Goal: Task Accomplishment & Management: Complete application form

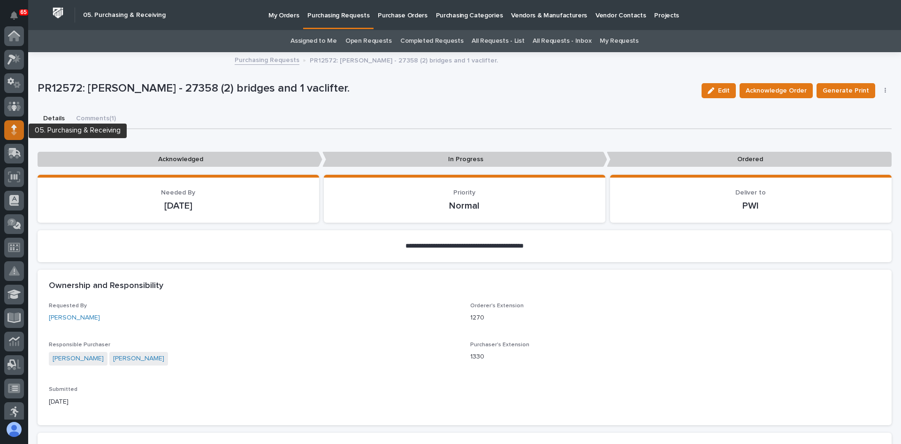
click at [14, 131] on icon at bounding box center [13, 132] width 5 height 5
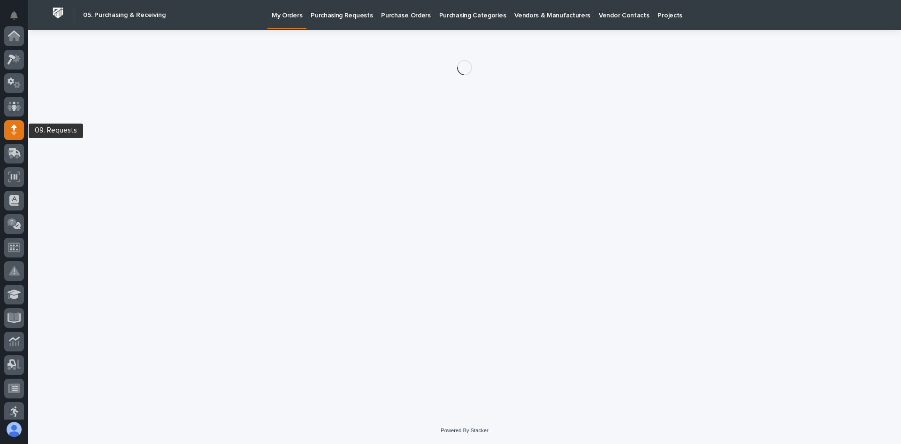
scroll to position [94, 0]
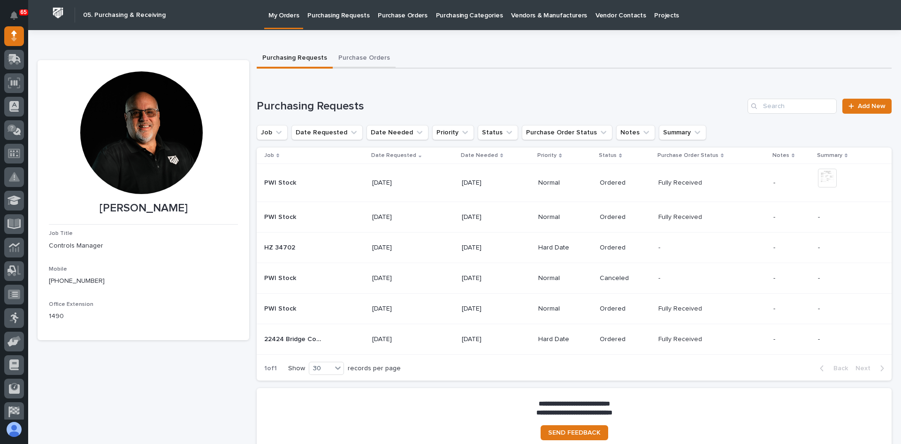
click at [356, 53] on button "Purchase Orders" at bounding box center [364, 59] width 63 height 20
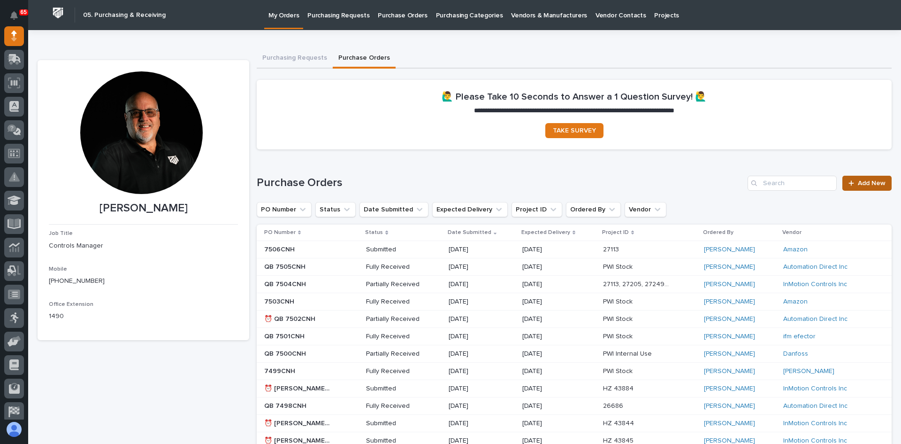
click at [869, 181] on span "Add New" at bounding box center [872, 183] width 28 height 7
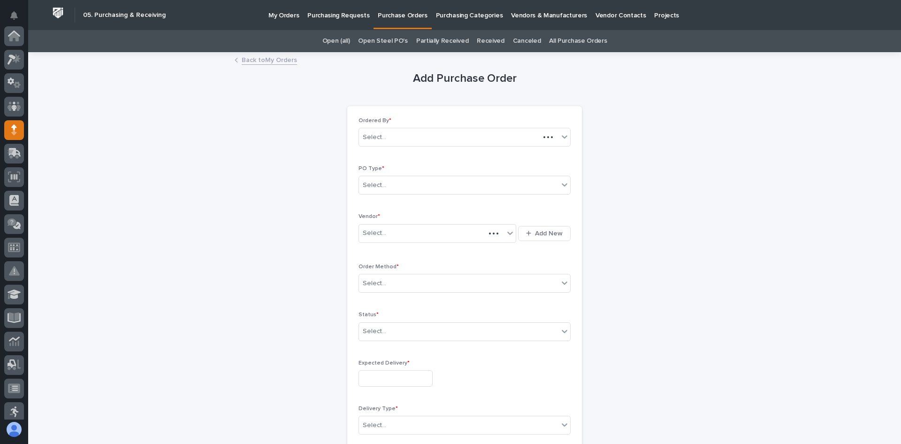
scroll to position [94, 0]
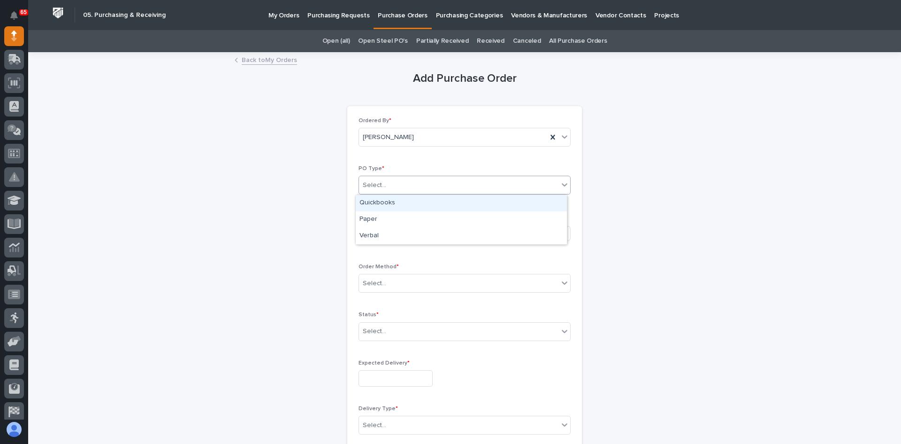
click at [394, 185] on div "Select..." at bounding box center [459, 184] width 200 height 15
click at [375, 204] on div "Quickbooks" at bounding box center [461, 203] width 211 height 16
click at [394, 234] on div "Select..." at bounding box center [431, 232] width 145 height 15
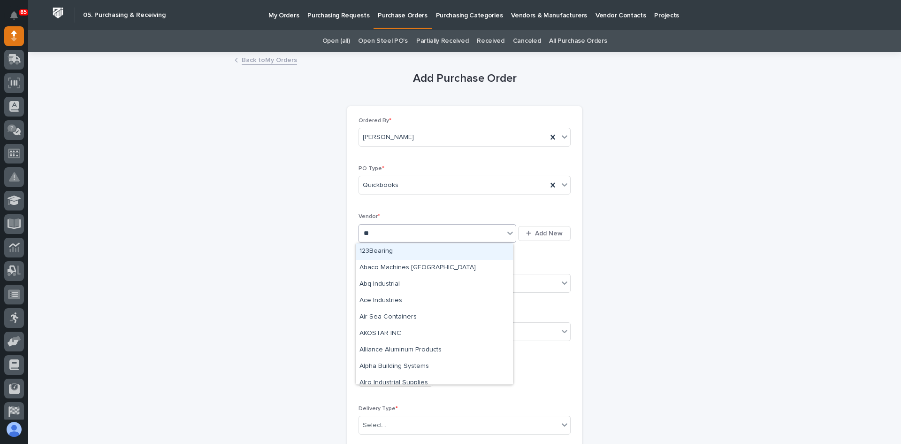
type input "***"
click at [402, 249] on div "InMotion Controls Inc" at bounding box center [434, 251] width 157 height 16
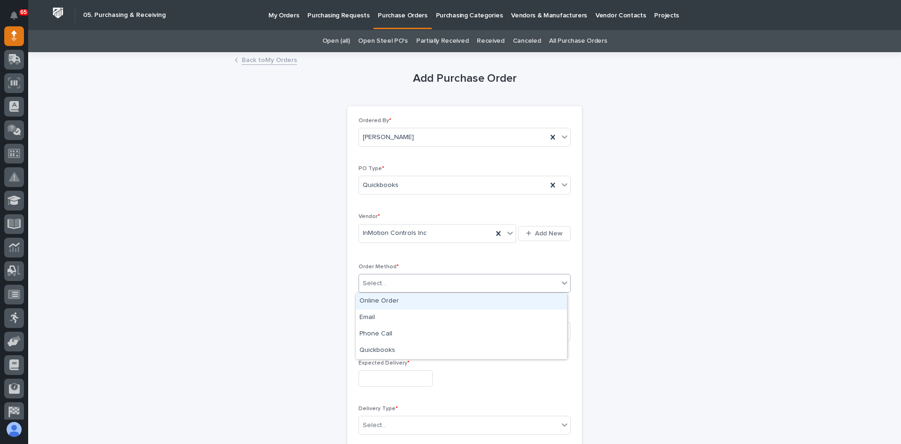
click at [394, 283] on div "Select..." at bounding box center [459, 283] width 200 height 15
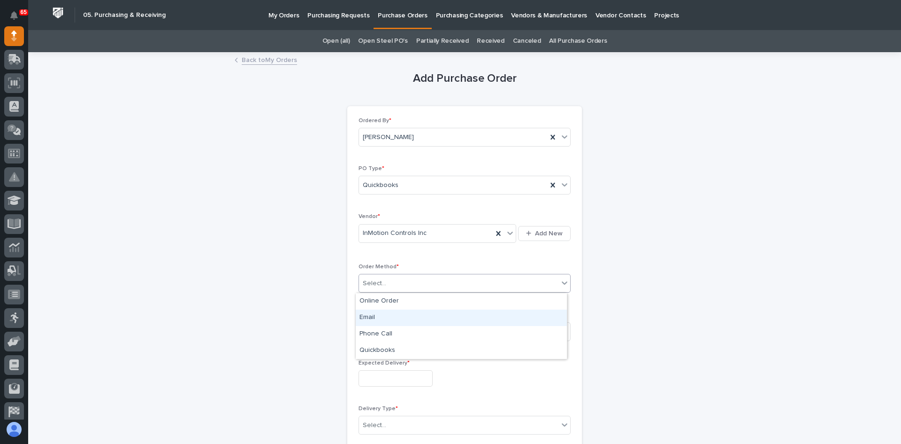
click at [381, 316] on div "Email" at bounding box center [461, 317] width 211 height 16
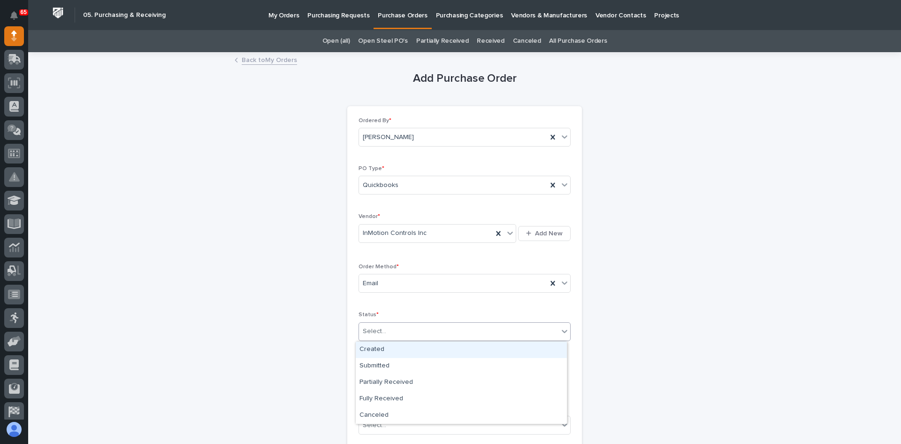
click at [390, 333] on div "Select..." at bounding box center [459, 330] width 200 height 15
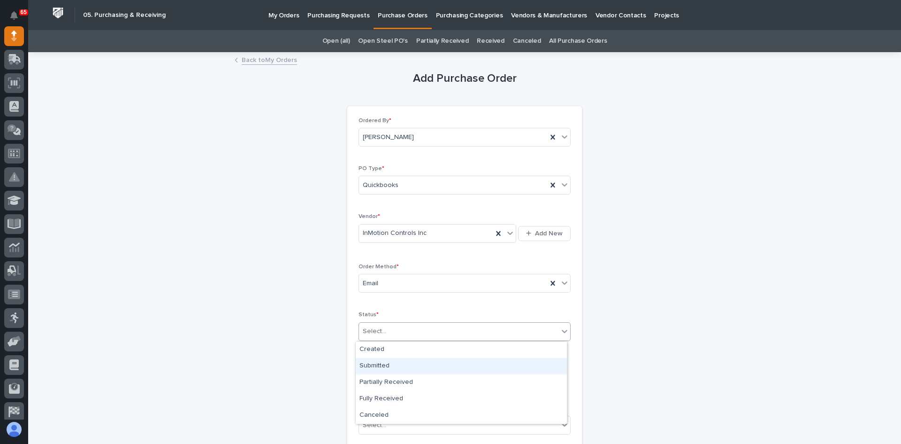
click at [384, 366] on div "Submitted" at bounding box center [461, 366] width 211 height 16
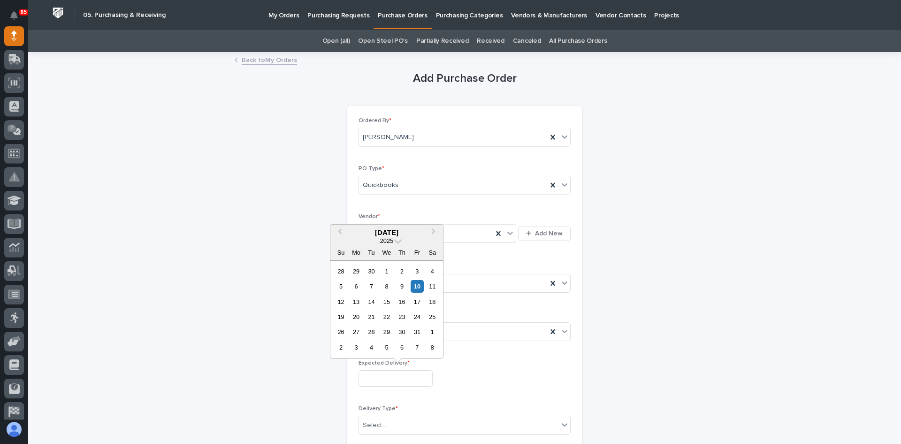
click at [388, 379] on input "text" at bounding box center [396, 378] width 74 height 16
click at [418, 331] on div "31" at bounding box center [417, 331] width 13 height 13
type input "**********"
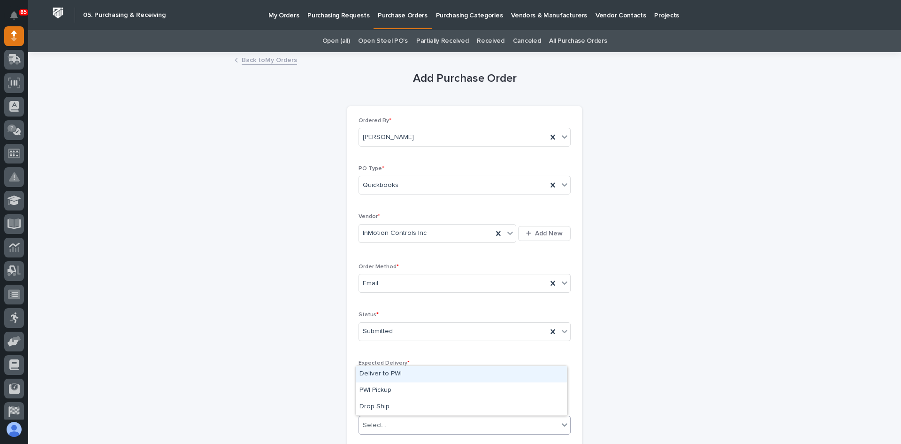
click at [391, 422] on div "Select..." at bounding box center [459, 424] width 200 height 15
drag, startPoint x: 390, startPoint y: 418, endPoint x: 380, endPoint y: 367, distance: 51.7
click at [380, 367] on div "Deliver to PWI" at bounding box center [461, 374] width 211 height 16
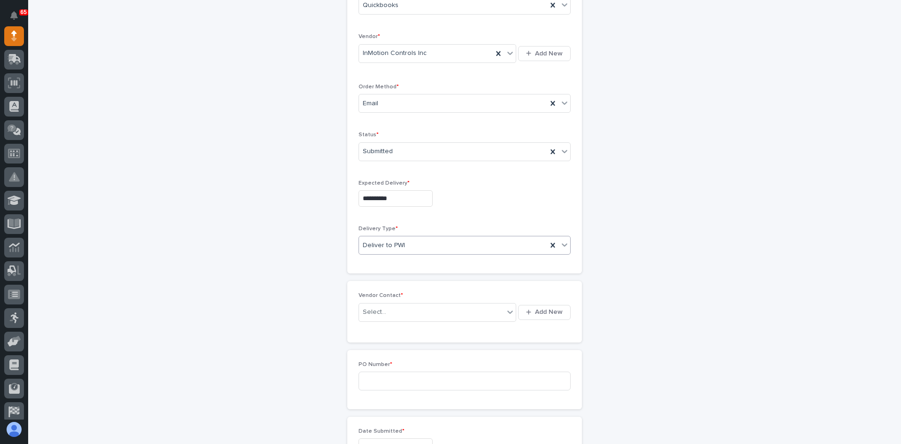
scroll to position [188, 0]
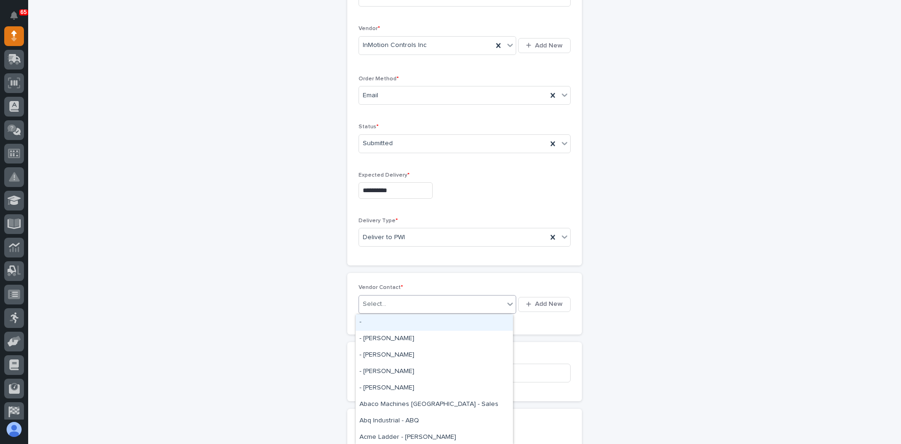
click at [390, 305] on div "Select..." at bounding box center [431, 303] width 145 height 15
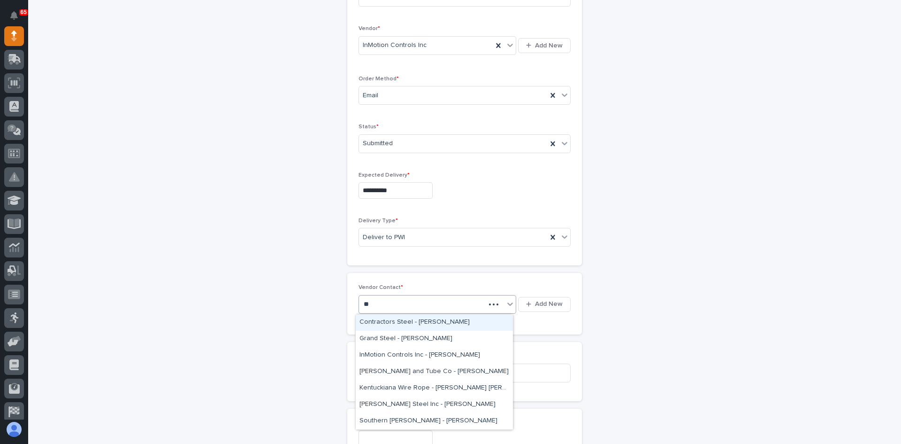
type input "***"
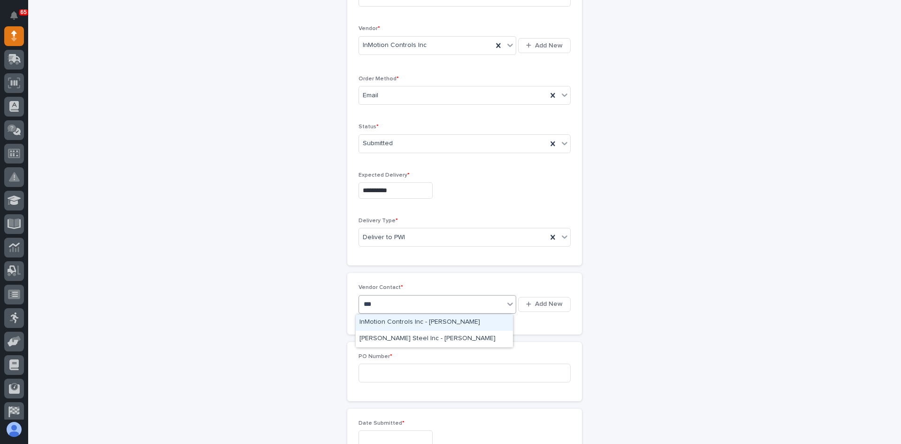
click at [401, 325] on div "InMotion Controls Inc - [PERSON_NAME]" at bounding box center [434, 322] width 157 height 16
click at [376, 374] on input at bounding box center [465, 372] width 212 height 19
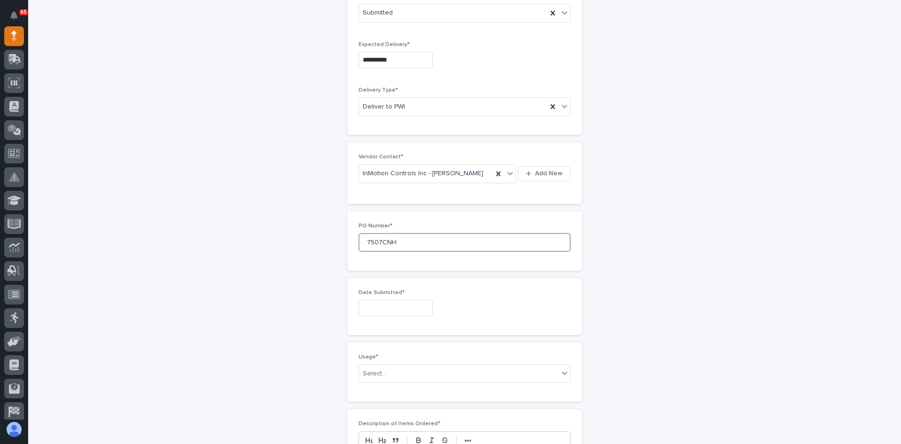
scroll to position [329, 0]
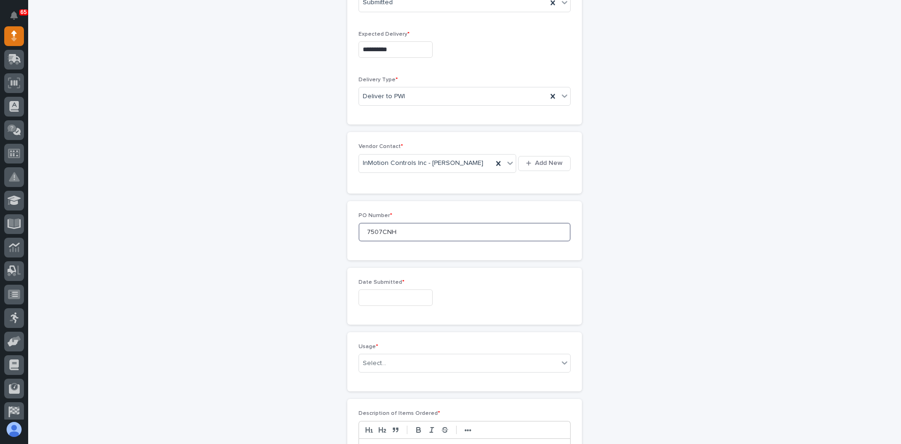
type input "7507CNH"
click at [385, 295] on input "text" at bounding box center [396, 297] width 74 height 16
click at [417, 207] on div "10" at bounding box center [417, 205] width 13 height 13
type input "**********"
click at [389, 366] on div "Select..." at bounding box center [459, 362] width 200 height 15
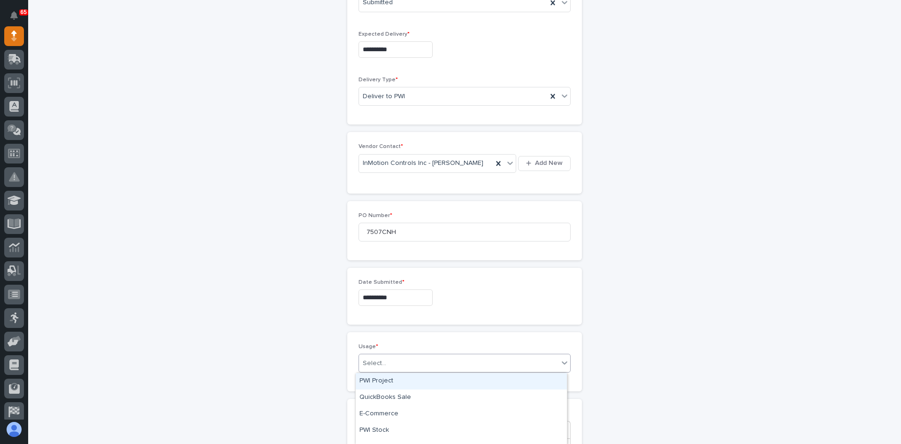
click at [386, 381] on div "PWI Project" at bounding box center [461, 381] width 211 height 16
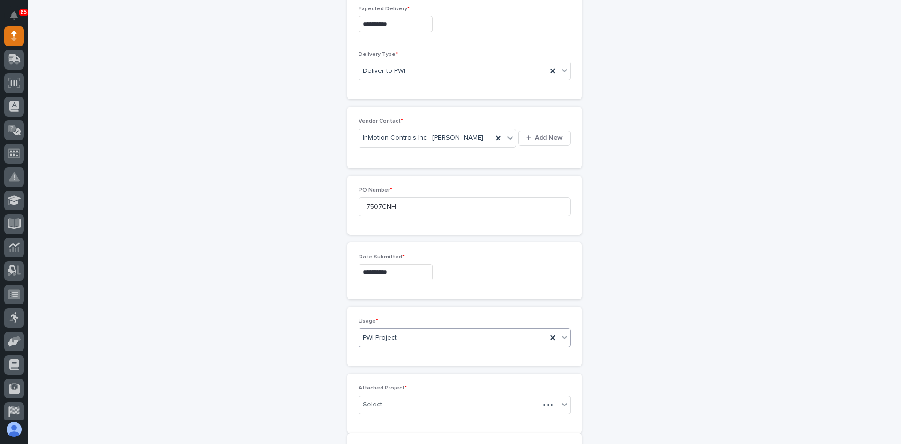
scroll to position [362, 0]
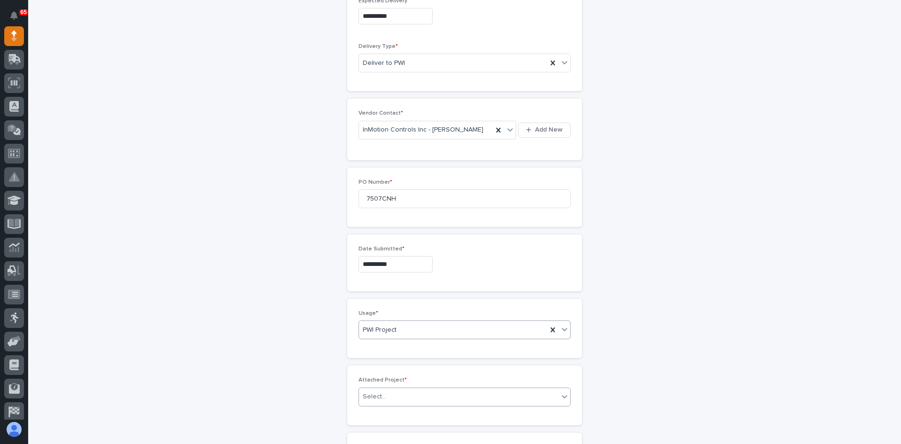
click at [387, 397] on input "text" at bounding box center [387, 396] width 1 height 8
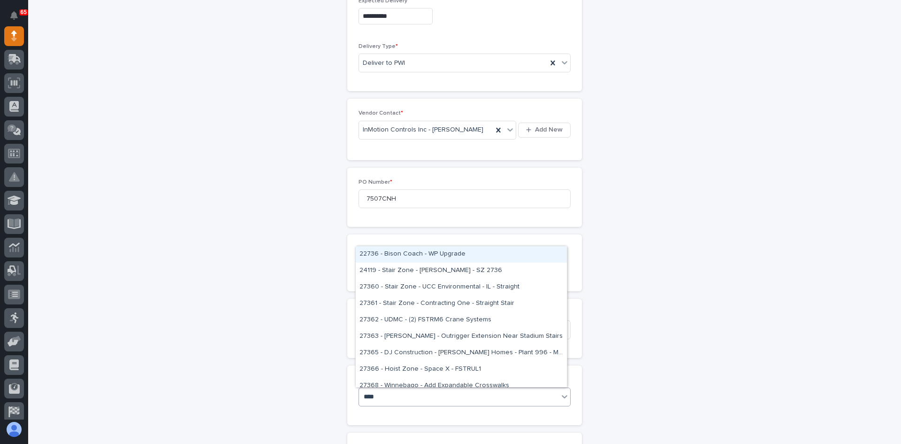
type input "*****"
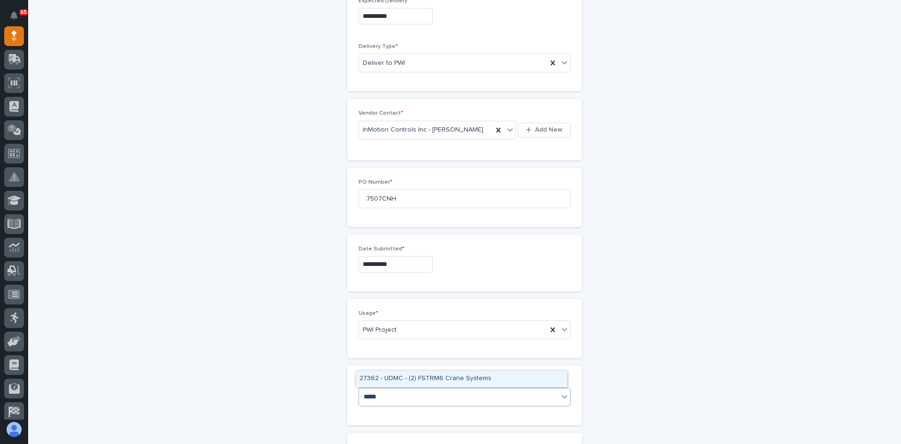
click at [427, 377] on div "27362 - UDMC - (2) FSTRM6 Crane Systems" at bounding box center [461, 378] width 211 height 16
type input "*****"
click at [476, 331] on div "PWI Project" at bounding box center [453, 329] width 188 height 15
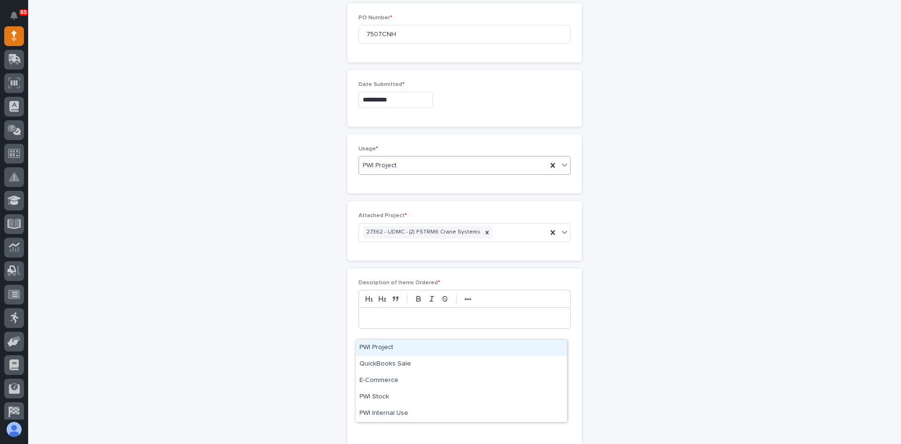
scroll to position [550, 0]
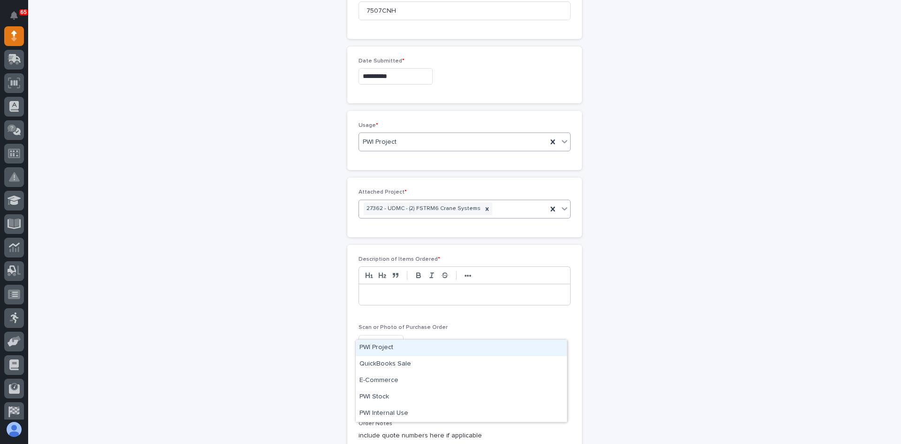
click at [488, 209] on div "27362 - UDMC - (2) FSTRM6 Crane Systems" at bounding box center [453, 208] width 188 height 16
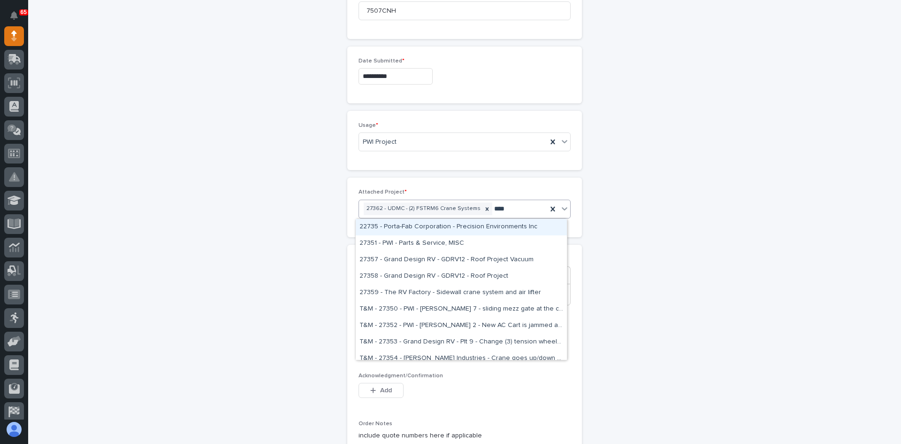
type input "*****"
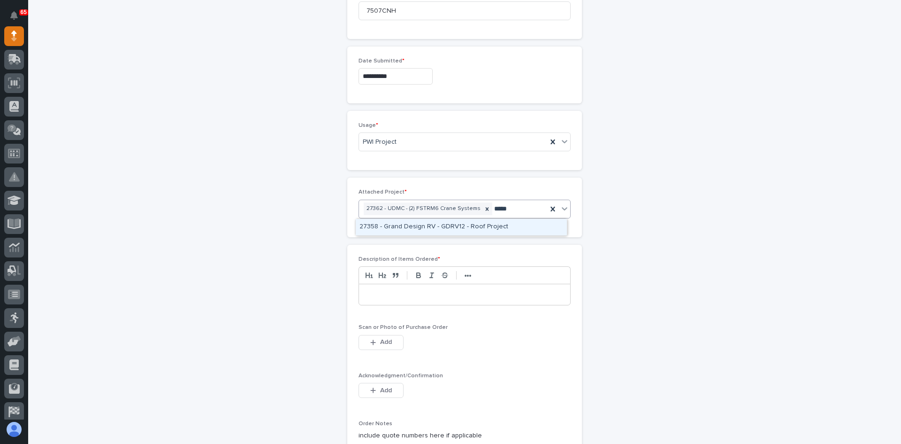
click at [443, 222] on div "27358 - Grand Design RV - GDRV12 - Roof Project" at bounding box center [461, 227] width 211 height 16
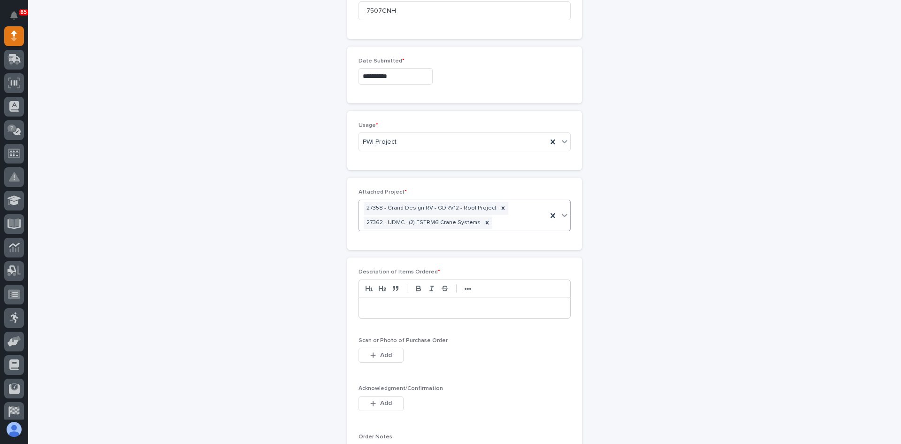
scroll to position [556, 0]
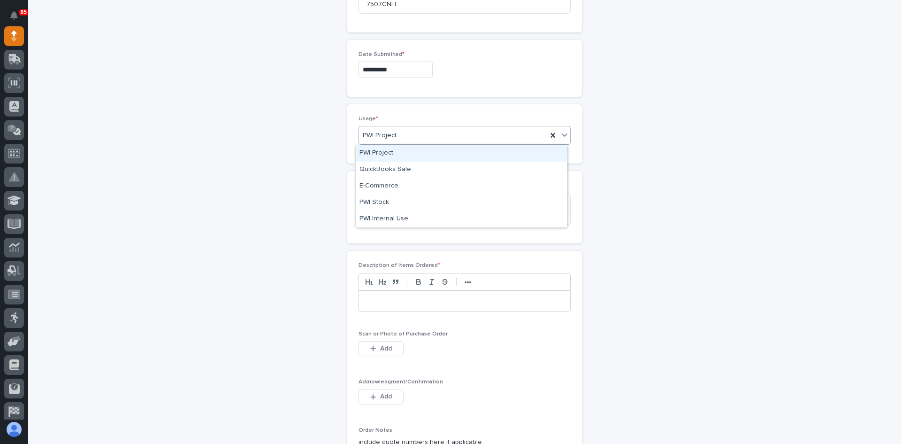
click at [503, 138] on div "PWI Project" at bounding box center [453, 135] width 188 height 15
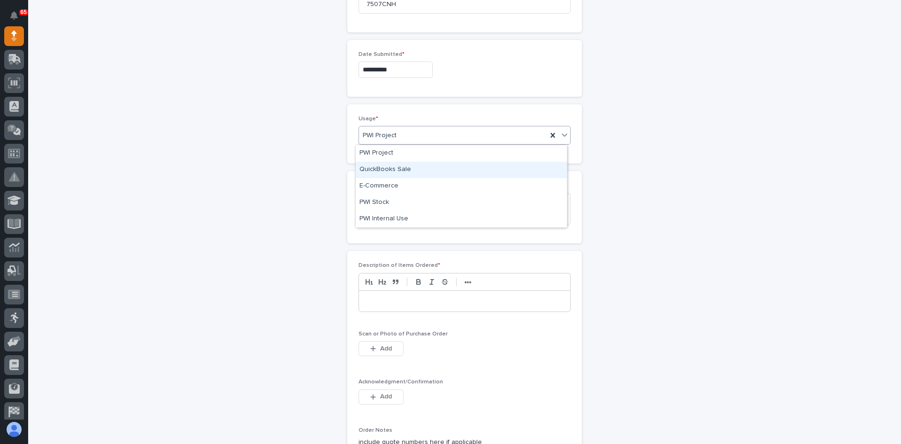
click at [403, 169] on div "QuickBooks Sale" at bounding box center [461, 169] width 211 height 16
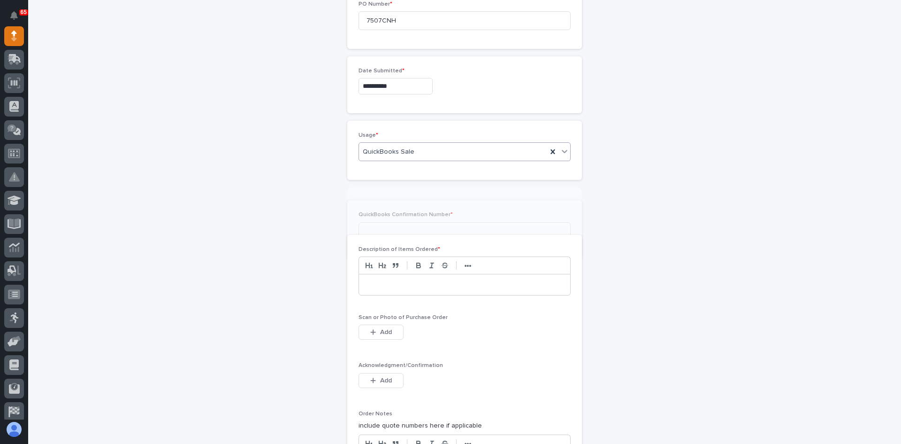
scroll to position [550, 0]
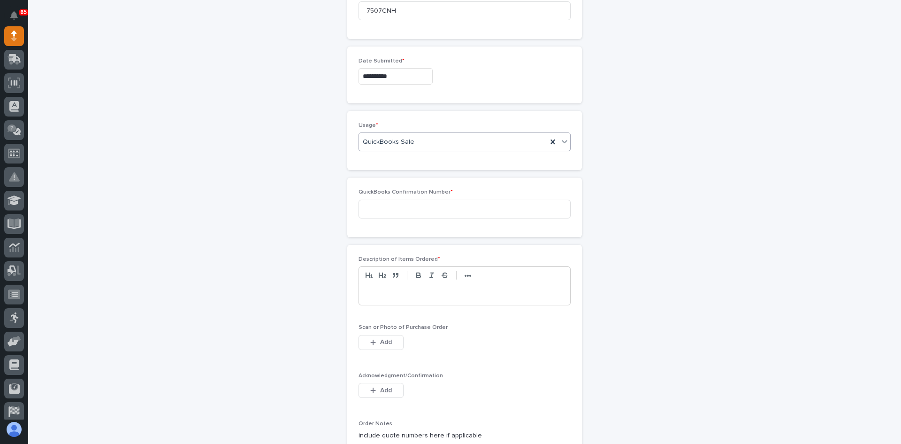
click at [461, 142] on div "QuickBooks Sale" at bounding box center [453, 141] width 188 height 15
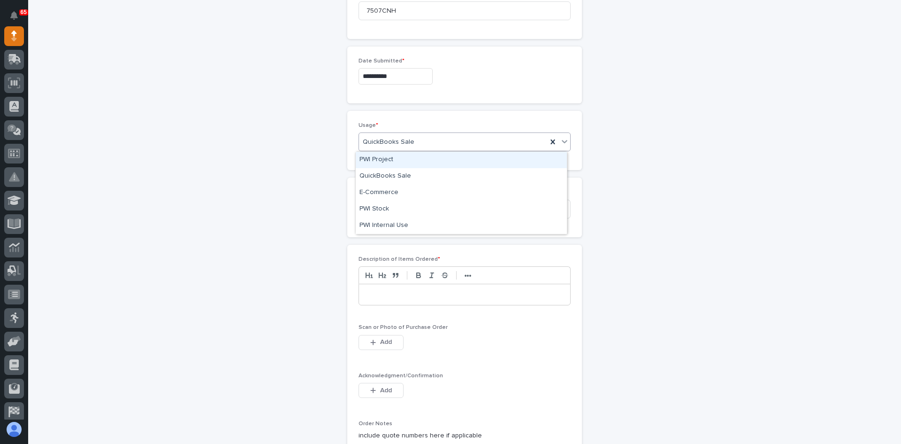
click at [387, 159] on div "PWI Project" at bounding box center [461, 160] width 211 height 16
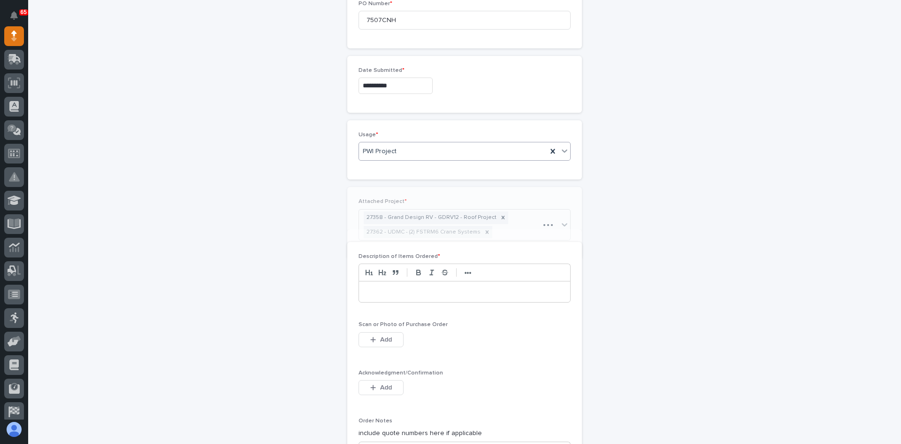
scroll to position [556, 0]
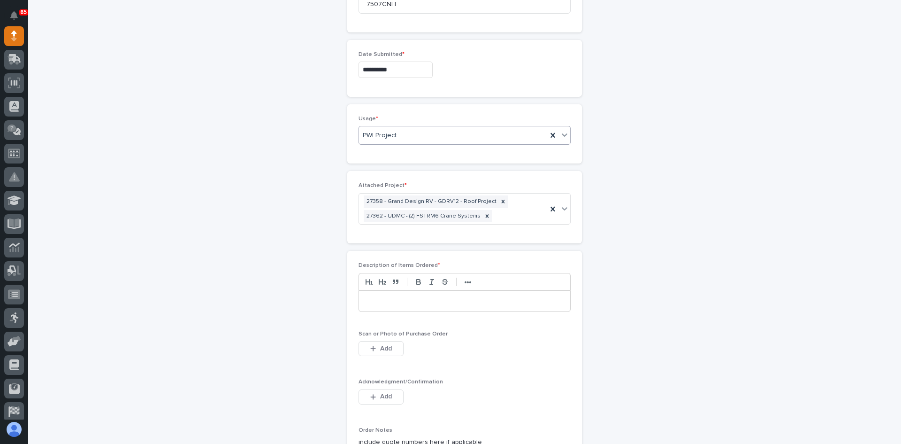
click at [376, 297] on p at bounding box center [464, 300] width 197 height 9
click at [380, 349] on span "Add" at bounding box center [386, 348] width 12 height 8
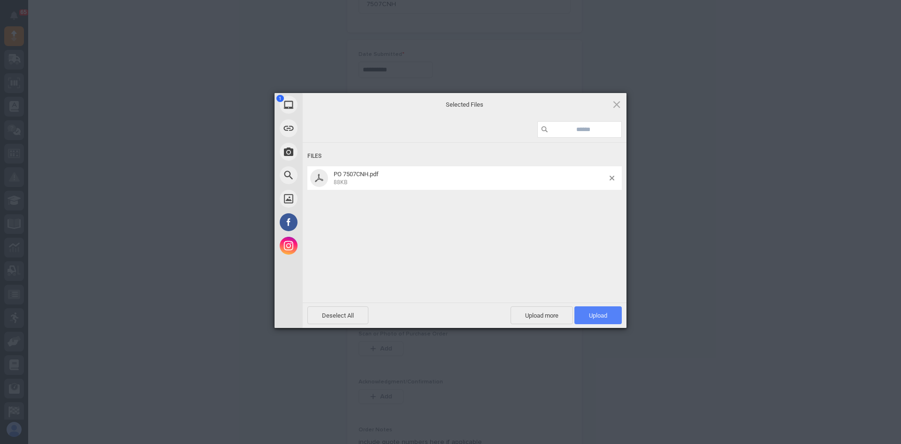
click at [601, 318] on span "Upload 1" at bounding box center [598, 315] width 18 height 7
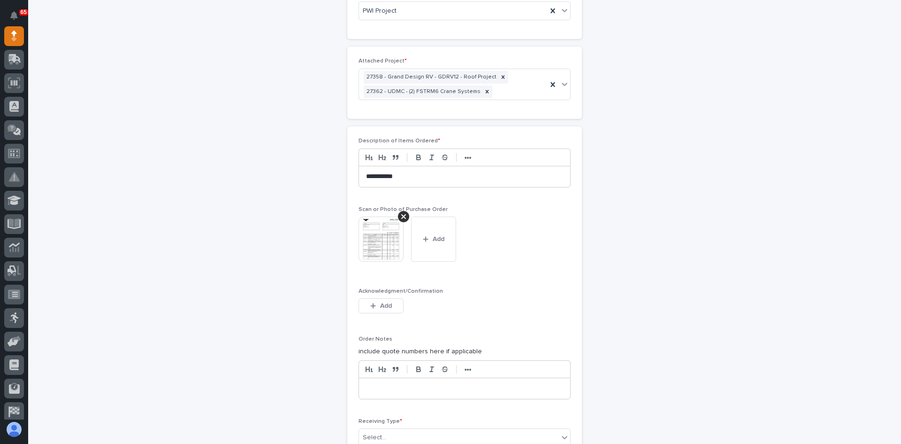
scroll to position [714, 0]
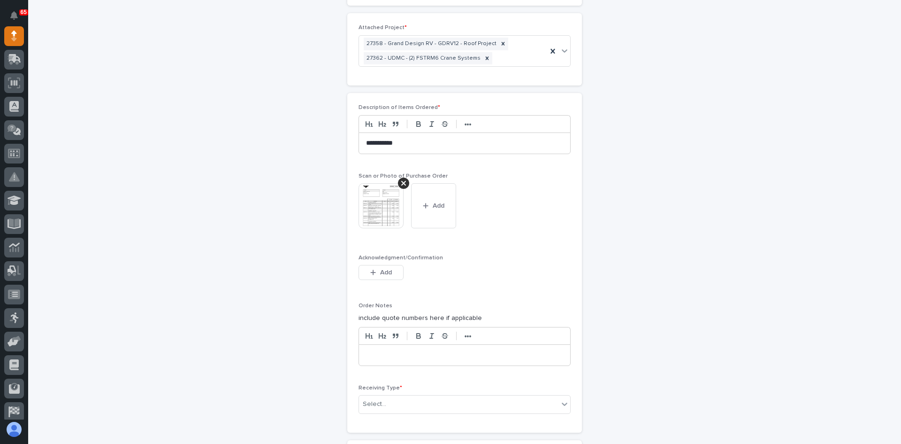
click at [362, 356] on div at bounding box center [464, 355] width 211 height 21
click at [403, 406] on div "Select..." at bounding box center [459, 413] width 200 height 15
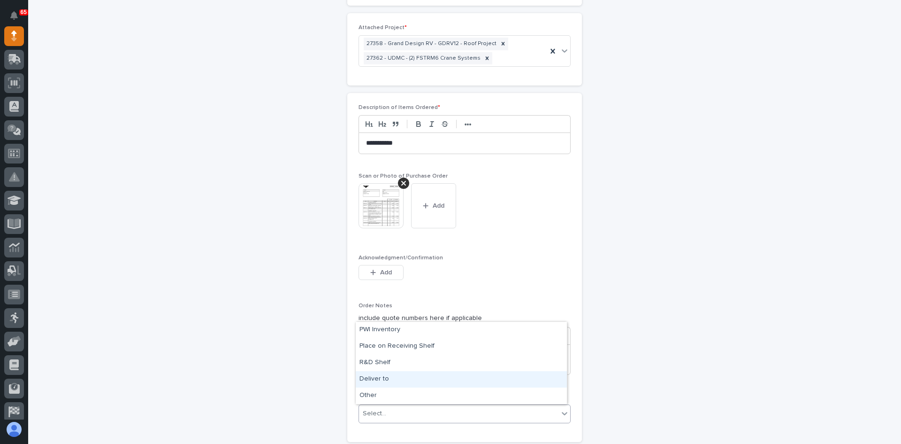
click at [388, 377] on div "Deliver to" at bounding box center [461, 379] width 211 height 16
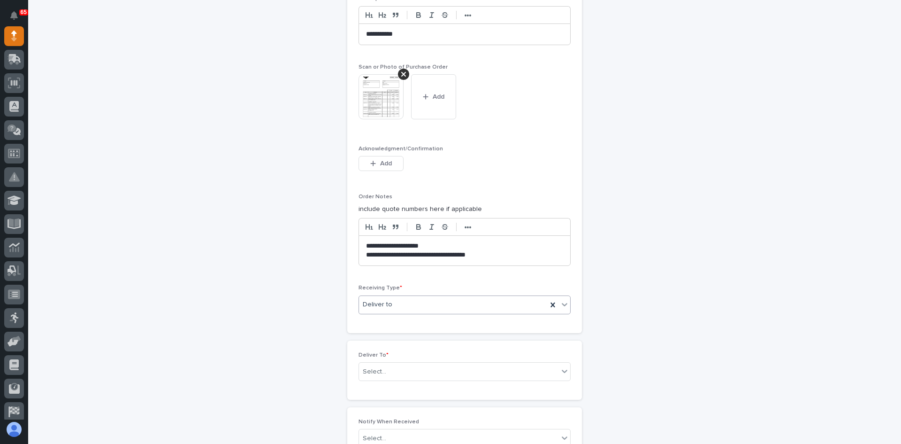
scroll to position [902, 0]
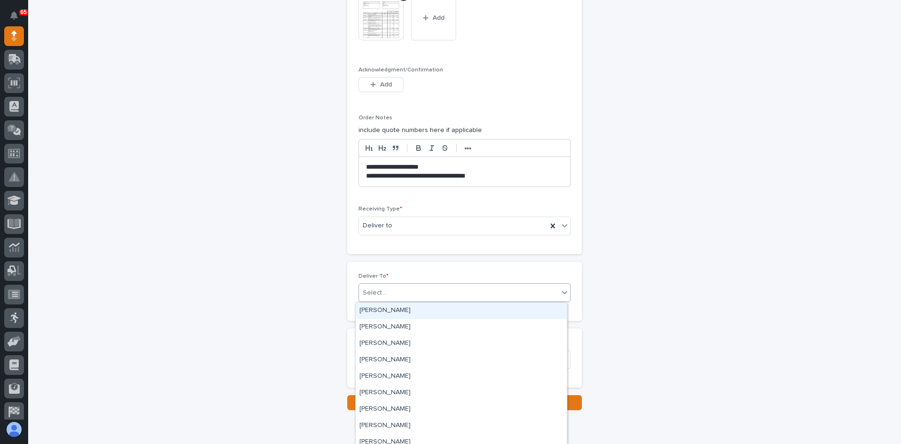
click at [391, 288] on div "Select..." at bounding box center [459, 292] width 200 height 15
type input "***"
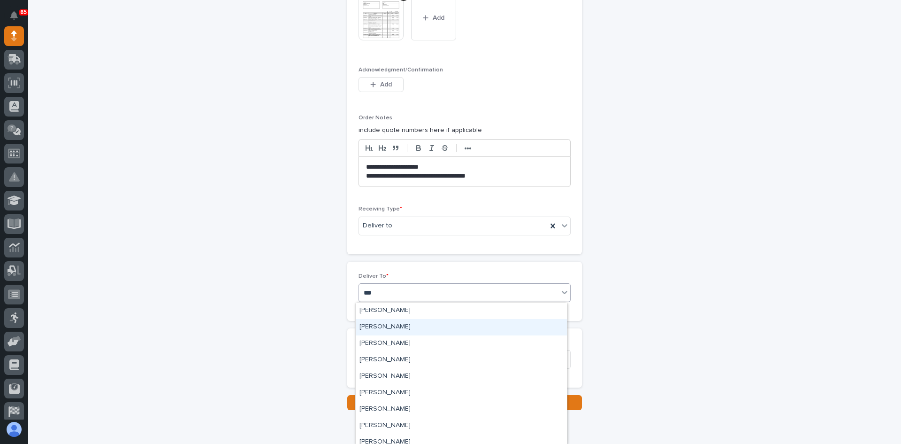
click at [393, 327] on div "[PERSON_NAME]" at bounding box center [461, 327] width 211 height 16
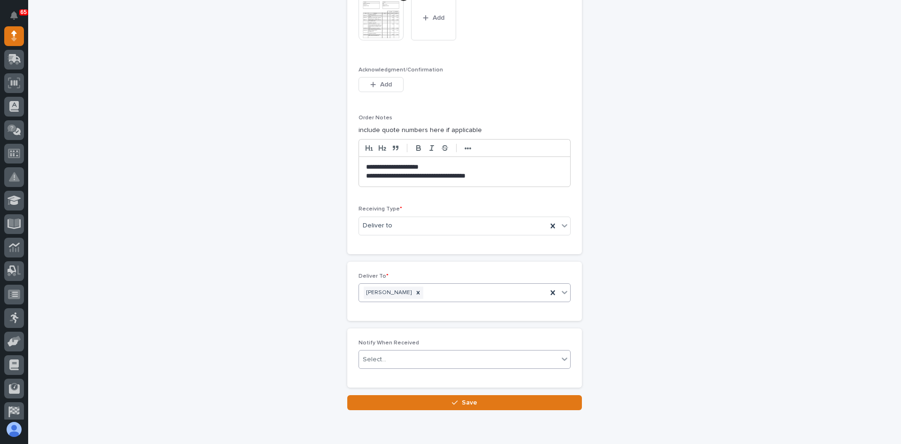
click at [394, 358] on div "Select..." at bounding box center [459, 359] width 200 height 15
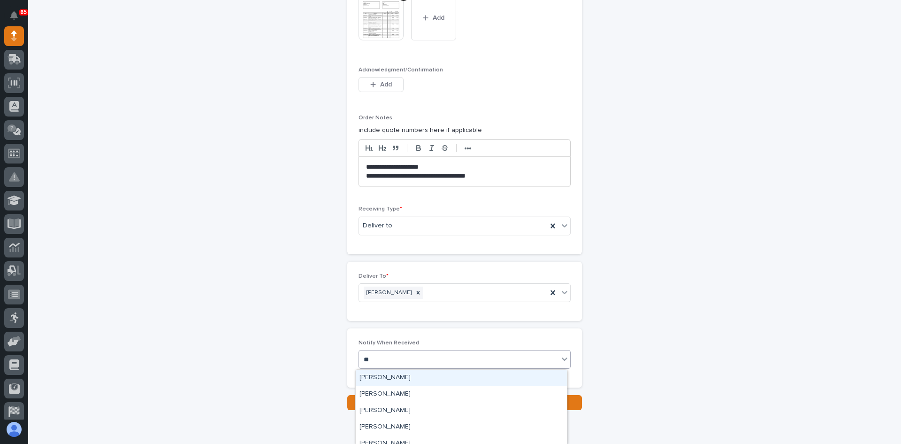
type input "***"
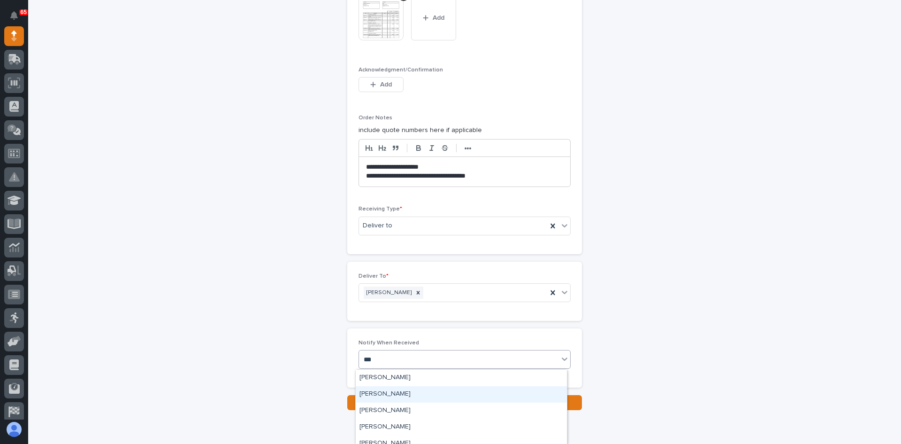
click at [398, 393] on div "[PERSON_NAME]" at bounding box center [461, 394] width 211 height 16
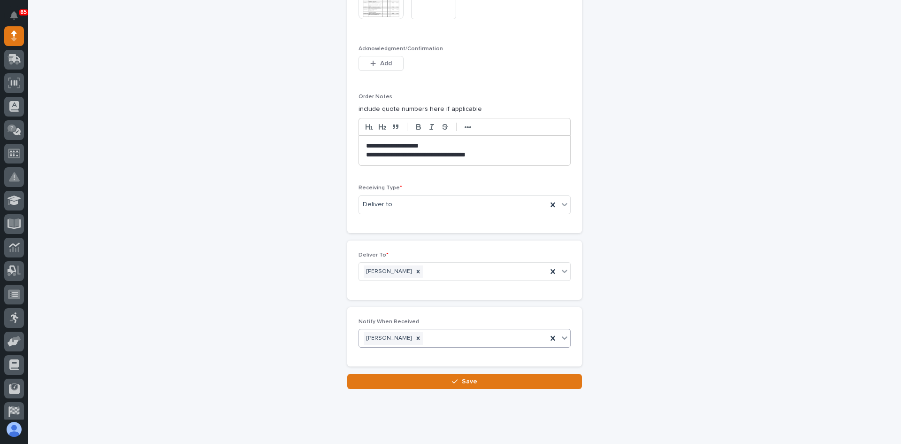
scroll to position [942, 0]
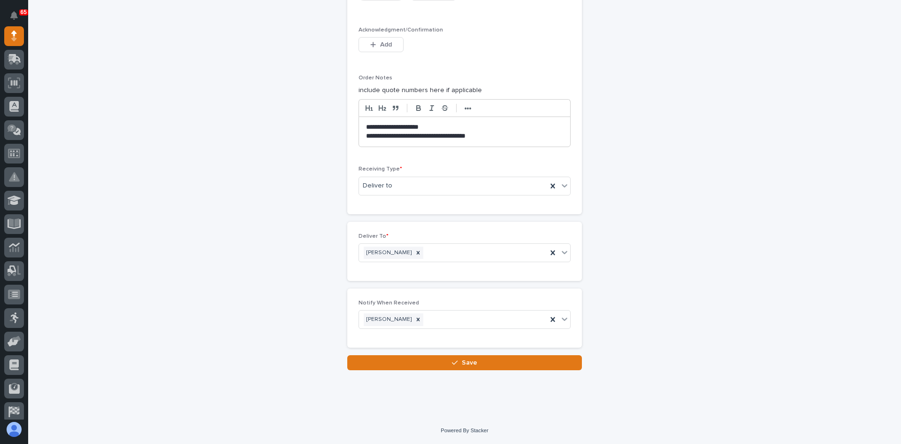
click at [467, 361] on span "Save" at bounding box center [469, 362] width 15 height 8
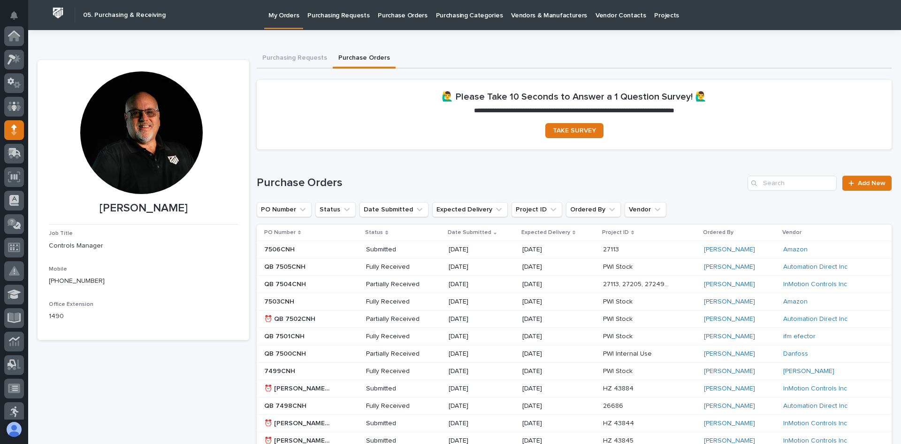
scroll to position [94, 0]
click at [342, 16] on p "Purchasing Requests" at bounding box center [338, 10] width 62 height 20
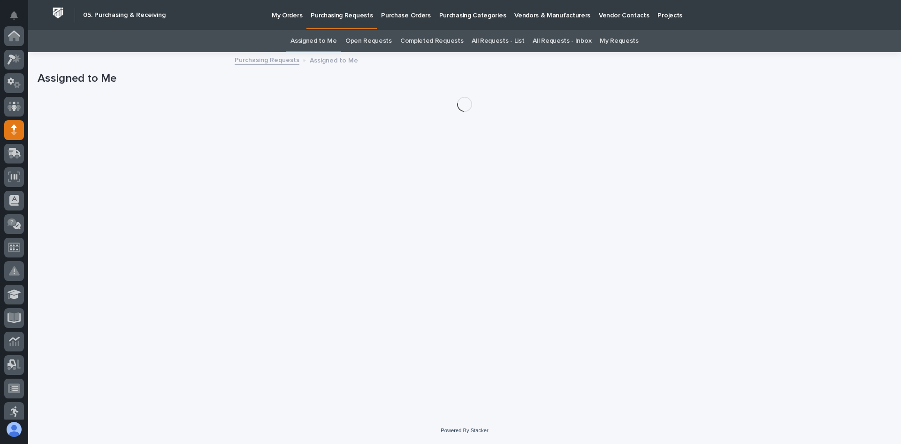
scroll to position [94, 0]
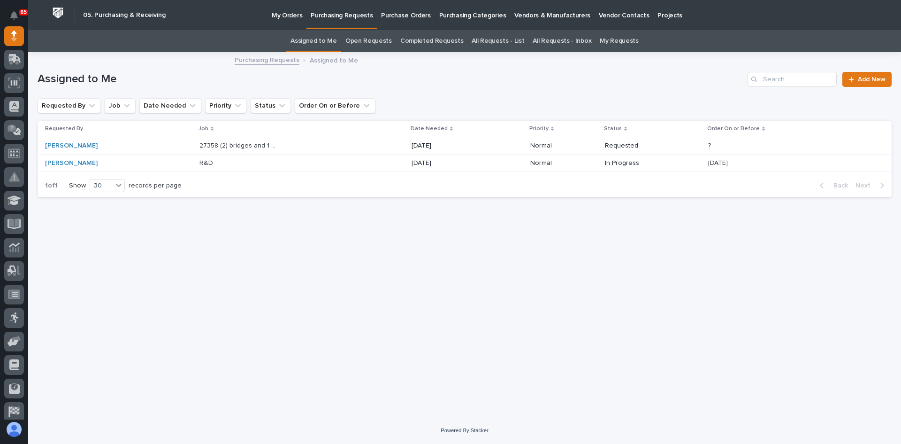
click at [300, 143] on div "27358 (2) bridges and 1 vaclifter. 27358 (2) bridges and 1 vaclifter." at bounding box center [302, 145] width 205 height 15
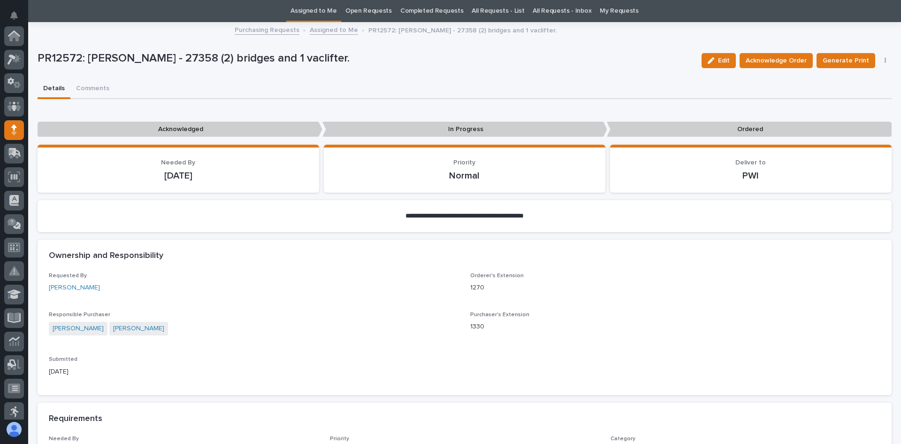
scroll to position [94, 0]
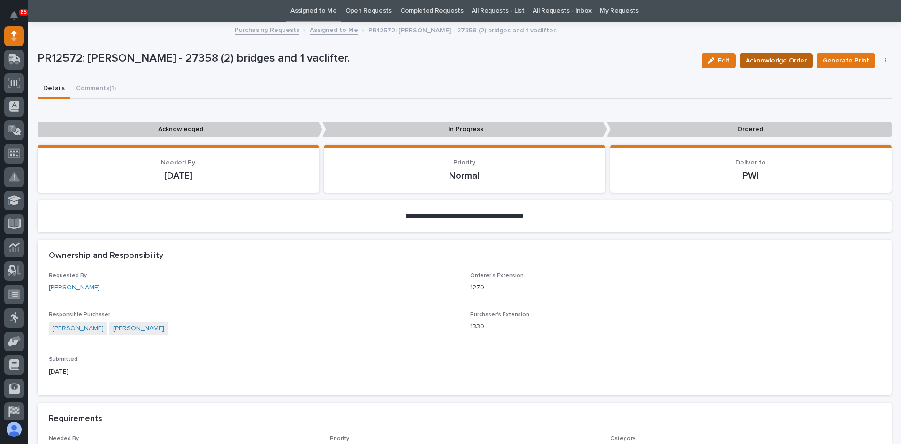
click at [771, 58] on span "Acknowledge Order" at bounding box center [776, 60] width 61 height 11
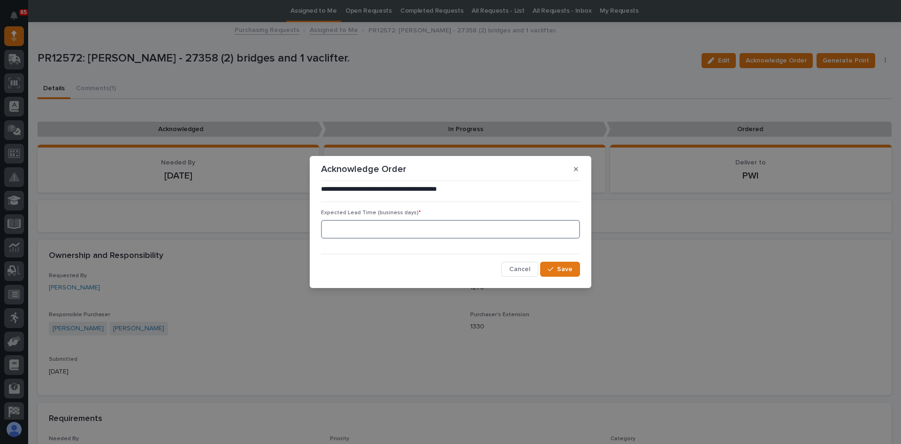
click at [338, 227] on input at bounding box center [450, 229] width 259 height 19
type input "21"
click at [564, 266] on span "Save" at bounding box center [564, 269] width 15 height 8
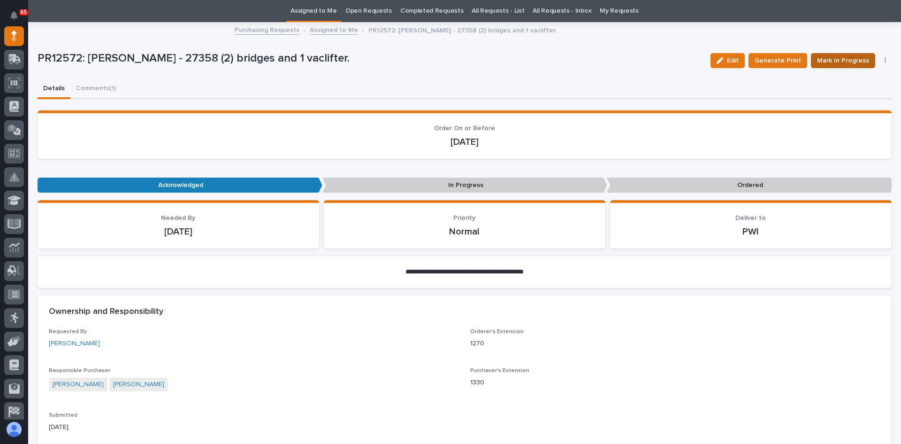
click at [838, 59] on span "Mark In Progress" at bounding box center [843, 60] width 52 height 11
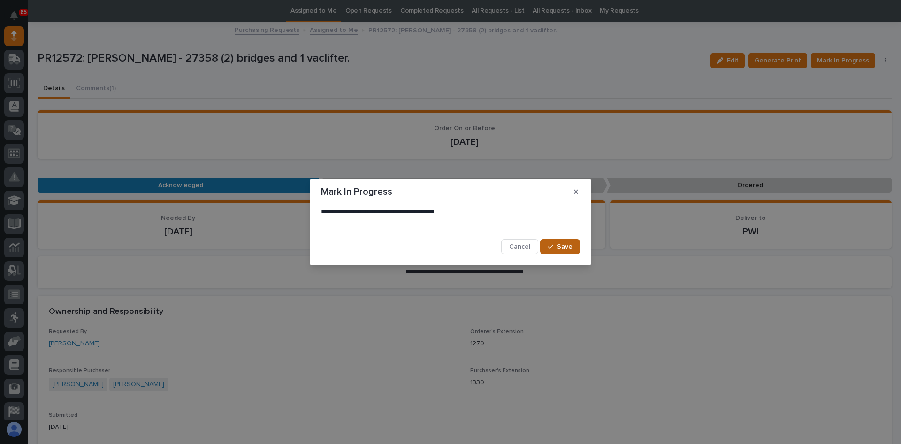
click at [561, 245] on span "Save" at bounding box center [564, 246] width 15 height 8
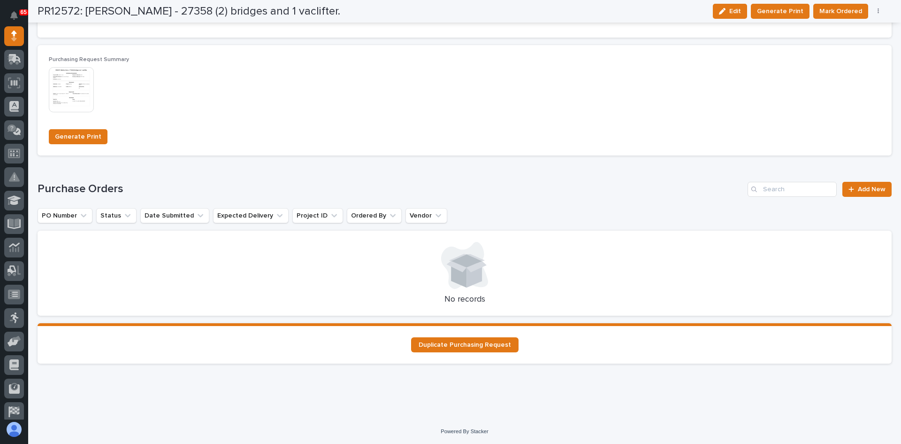
scroll to position [793, 0]
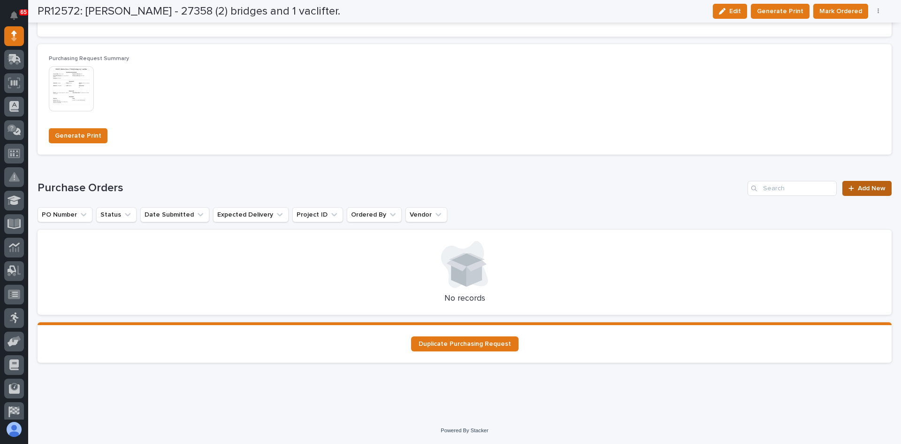
click at [862, 187] on span "Add New" at bounding box center [872, 188] width 28 height 7
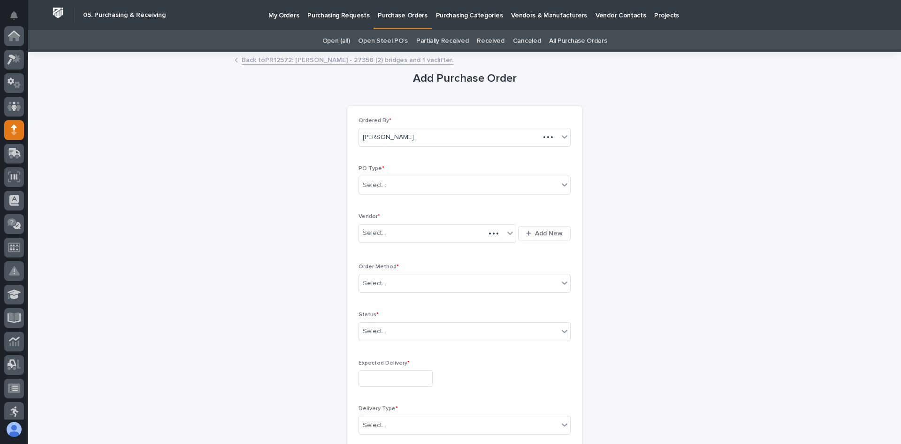
scroll to position [94, 0]
click at [298, 59] on link "Back to PR12572: [PERSON_NAME] - 27358 (2) bridges and 1 vaclifter." at bounding box center [348, 59] width 212 height 11
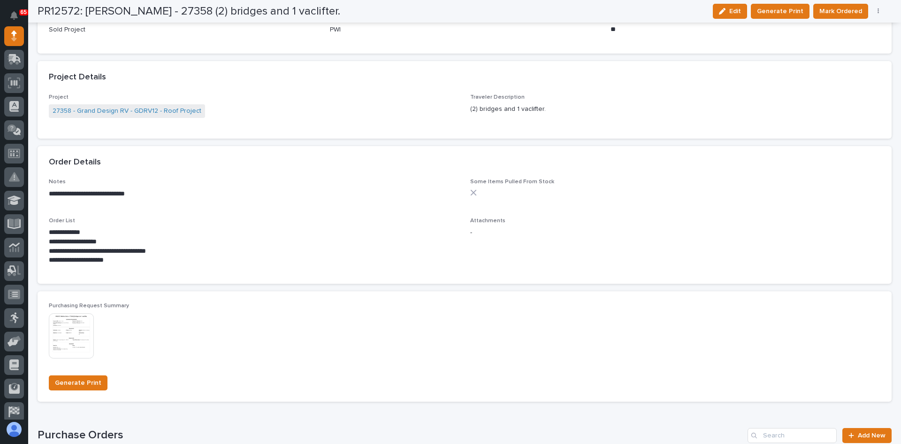
scroll to position [687, 0]
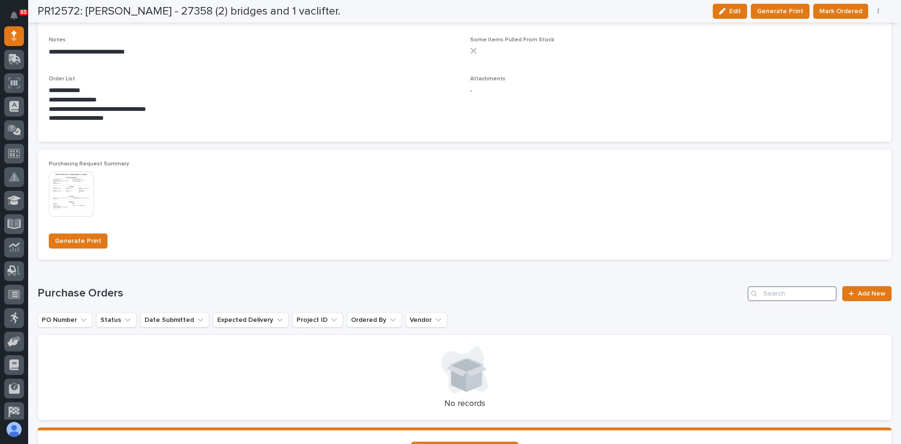
click at [773, 295] on input "Search" at bounding box center [792, 293] width 89 height 15
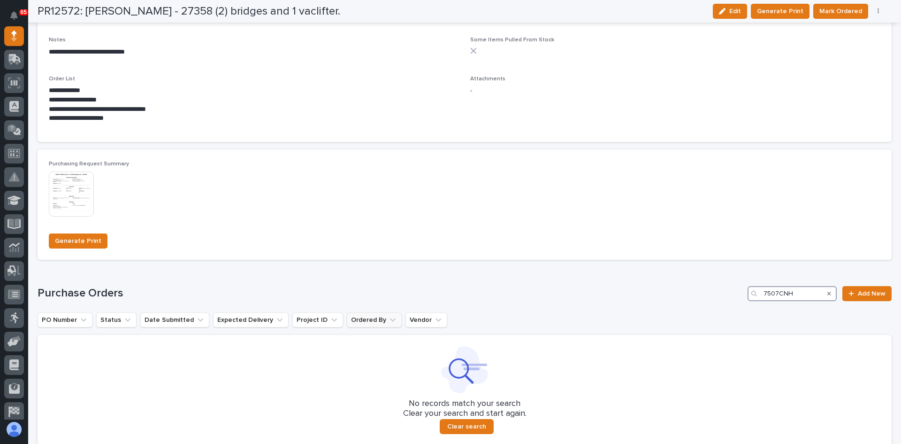
type input "7507CNH"
click at [388, 317] on icon "Ordered By" at bounding box center [392, 319] width 9 height 9
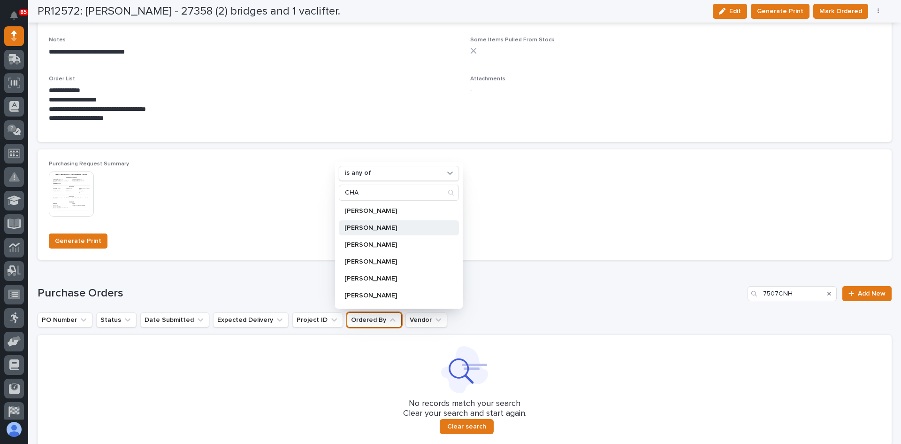
type input "CHA"
click at [370, 224] on div "[PERSON_NAME]" at bounding box center [399, 227] width 120 height 15
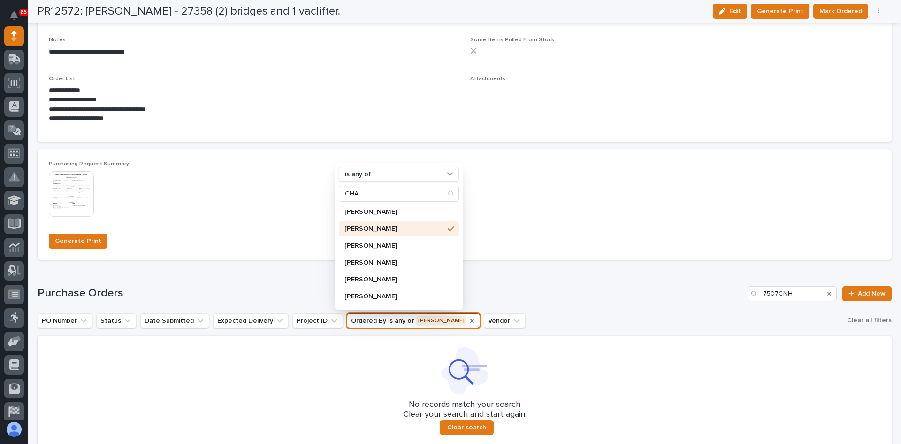
click at [469, 319] on icon "Ordered By" at bounding box center [473, 321] width 8 height 8
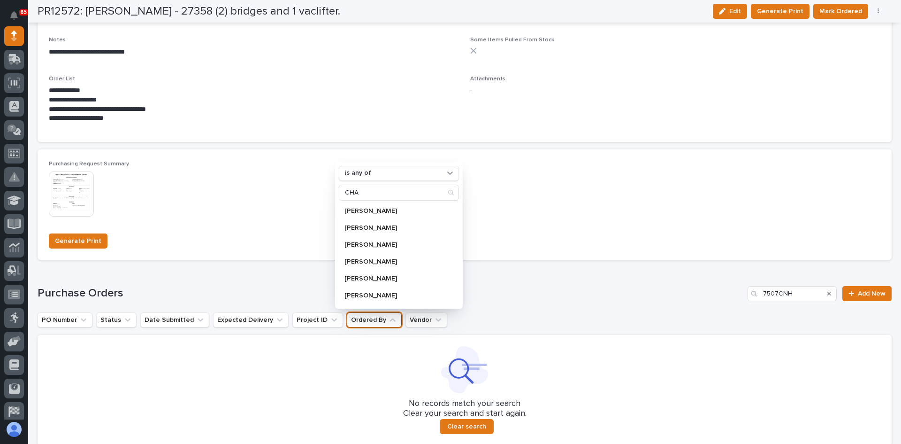
click at [697, 291] on h1 "Purchase Orders" at bounding box center [391, 293] width 707 height 14
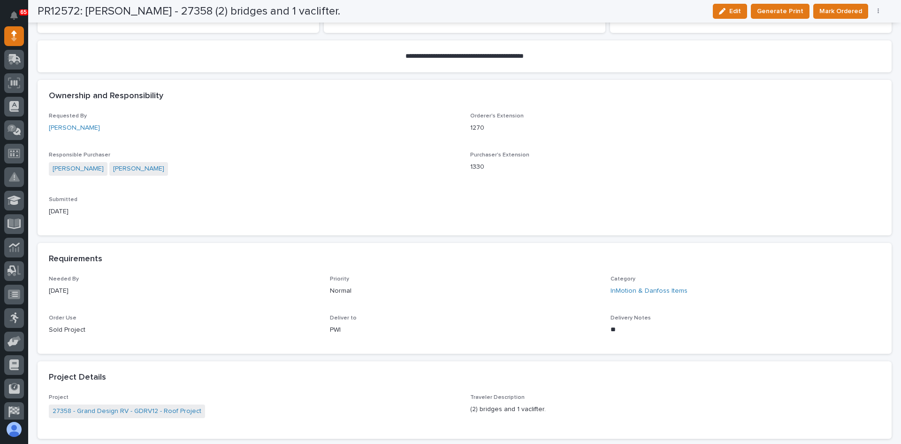
scroll to position [171, 0]
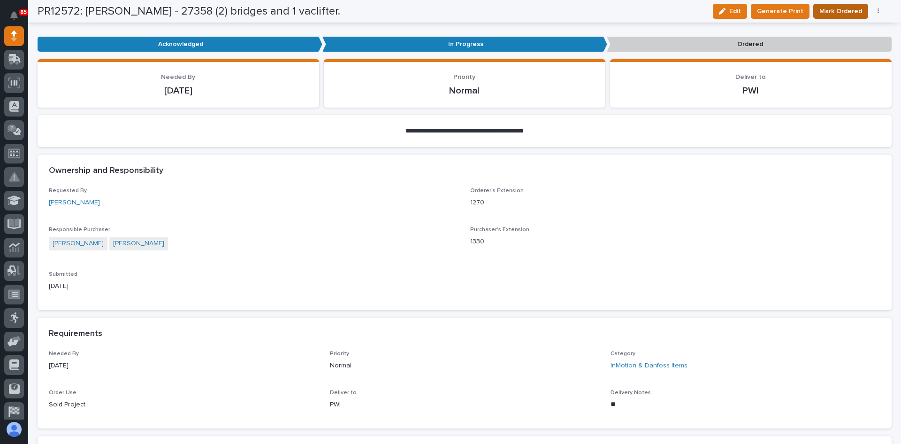
click at [839, 9] on span "Mark Ordered" at bounding box center [841, 11] width 43 height 11
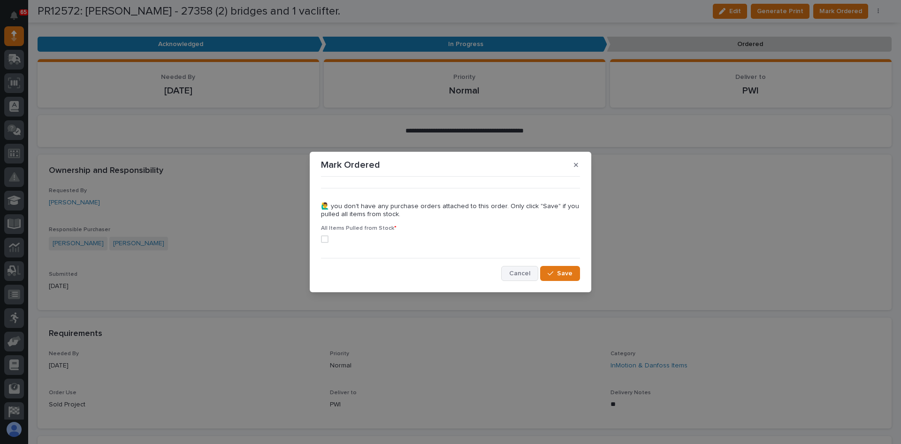
click at [522, 274] on span "Cancel" at bounding box center [519, 273] width 21 height 8
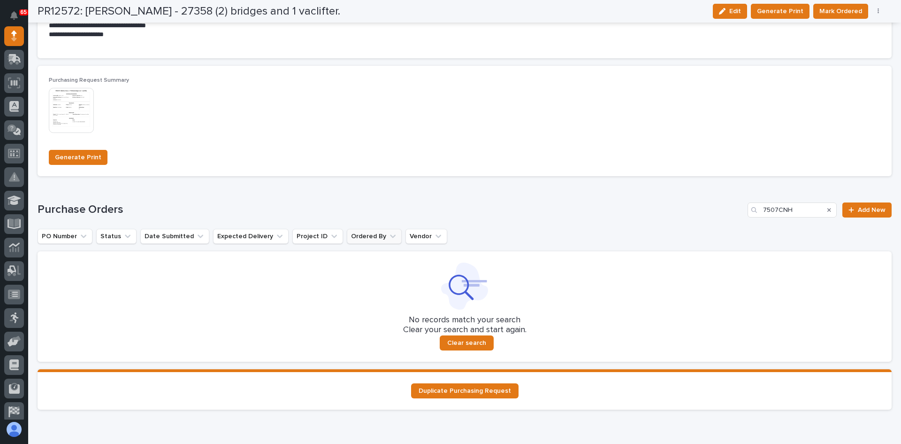
scroll to position [781, 0]
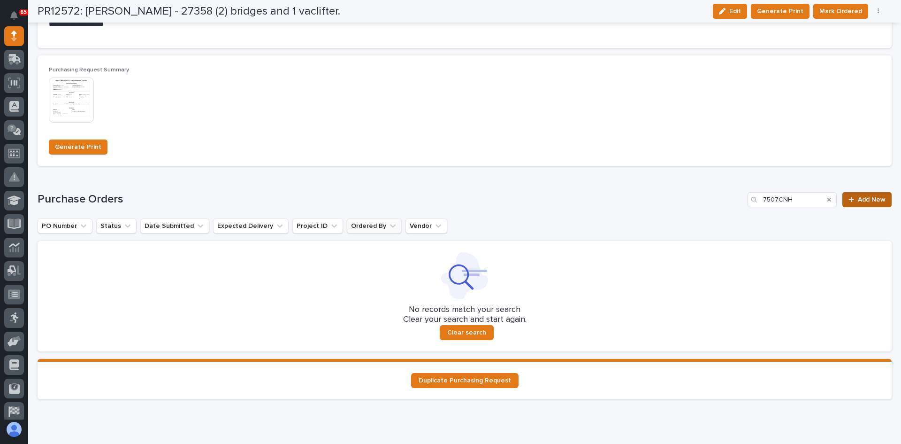
click at [862, 202] on span "Add New" at bounding box center [872, 199] width 28 height 7
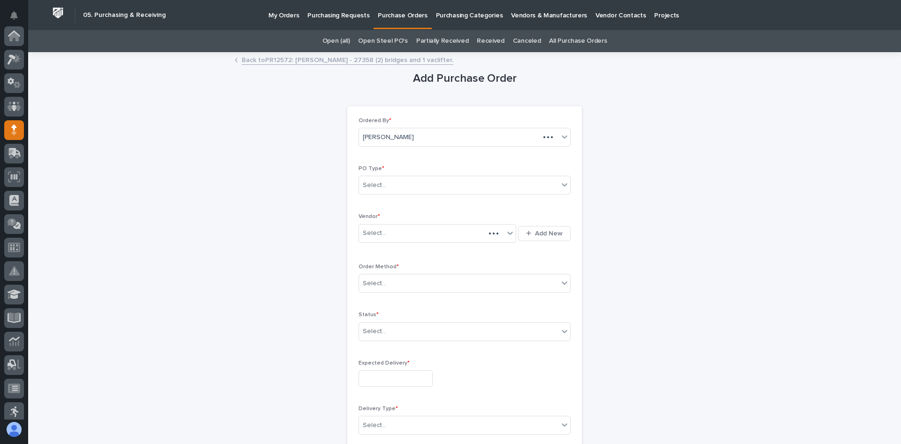
scroll to position [94, 0]
click at [410, 186] on div "Select..." at bounding box center [459, 184] width 200 height 15
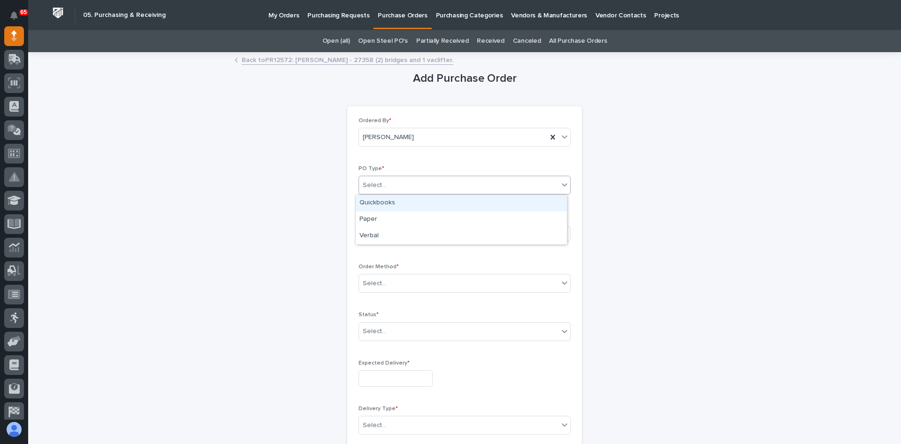
click at [385, 204] on div "Quickbooks" at bounding box center [461, 203] width 211 height 16
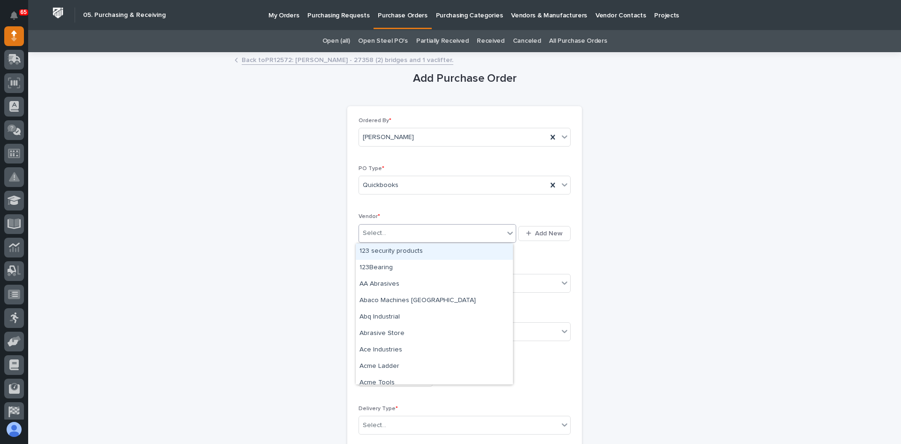
click at [394, 234] on div "Select..." at bounding box center [431, 232] width 145 height 15
type input "***"
click at [390, 249] on div "InMotion Controls Inc" at bounding box center [434, 251] width 157 height 16
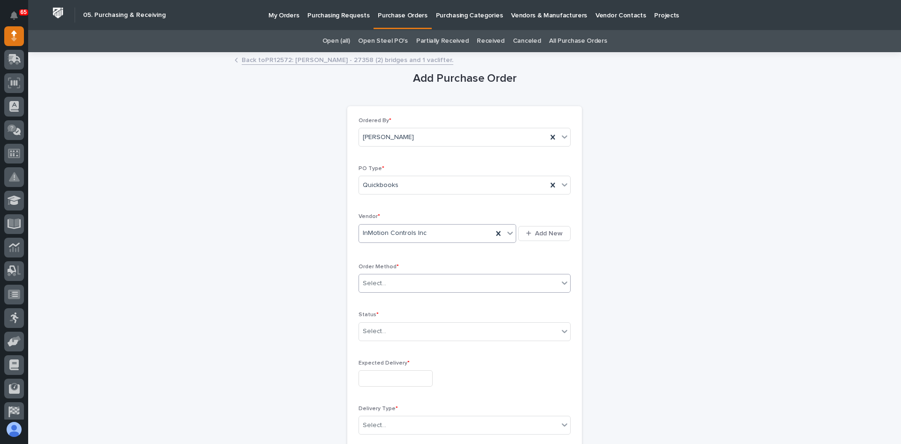
click at [389, 284] on div "Select..." at bounding box center [459, 283] width 200 height 15
click at [379, 319] on div "Email" at bounding box center [461, 317] width 211 height 16
click at [392, 333] on div "Select..." at bounding box center [459, 330] width 200 height 15
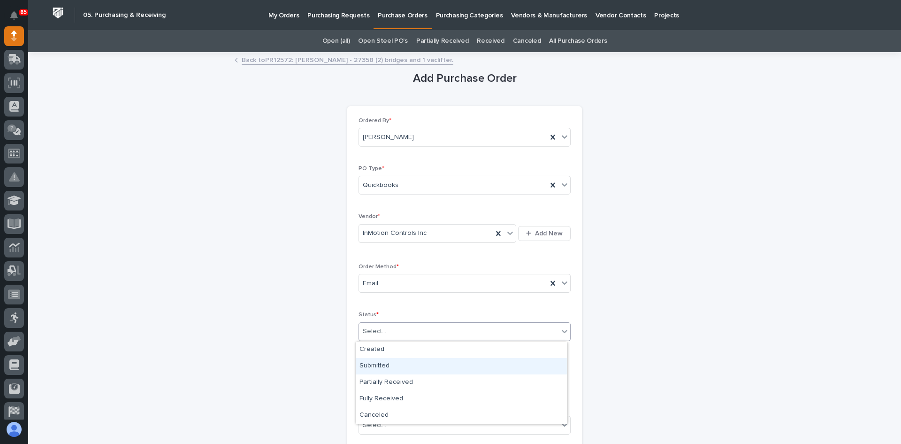
click at [389, 363] on div "Submitted" at bounding box center [461, 366] width 211 height 16
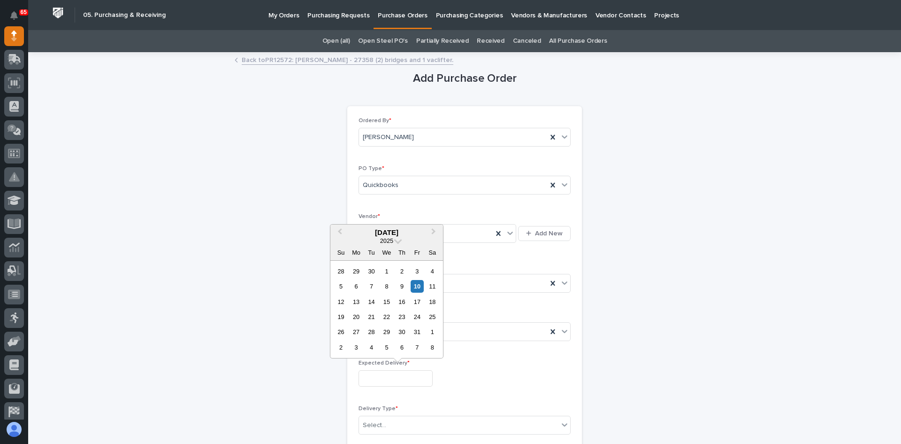
click at [399, 377] on input "text" at bounding box center [396, 378] width 74 height 16
click at [415, 332] on div "31" at bounding box center [417, 331] width 13 height 13
type input "**********"
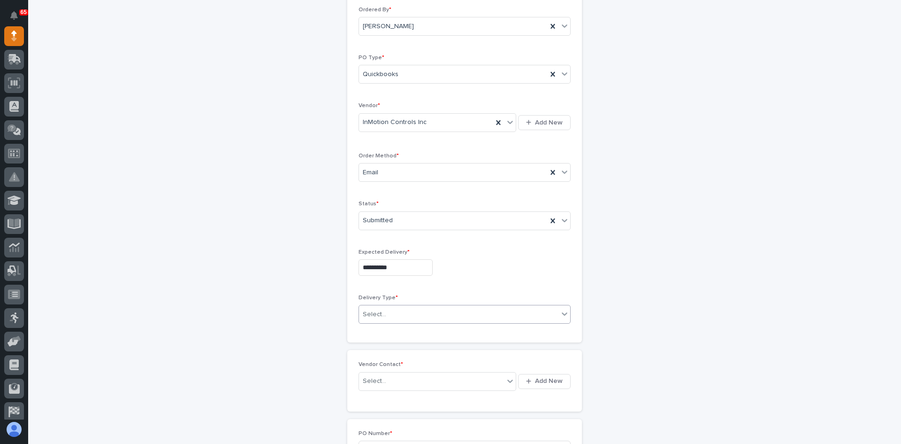
scroll to position [141, 0]
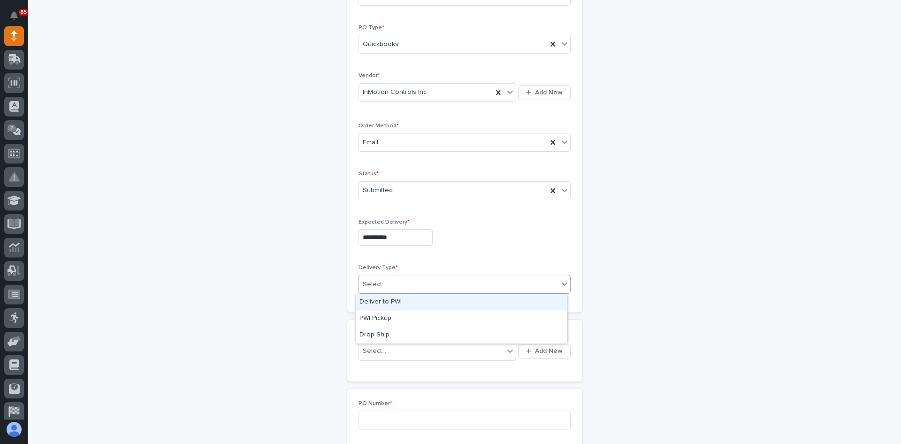
click at [392, 285] on div "Select..." at bounding box center [459, 284] width 200 height 15
click at [383, 302] on div "Deliver to PWI" at bounding box center [461, 302] width 211 height 16
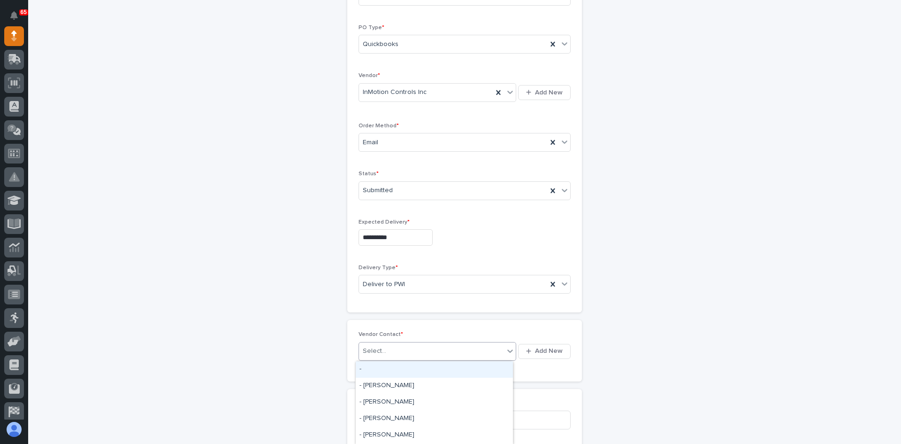
click at [386, 348] on div "Select..." at bounding box center [431, 350] width 145 height 15
type input "***"
click at [402, 367] on div "InMotion Controls Inc - [PERSON_NAME]" at bounding box center [434, 369] width 157 height 16
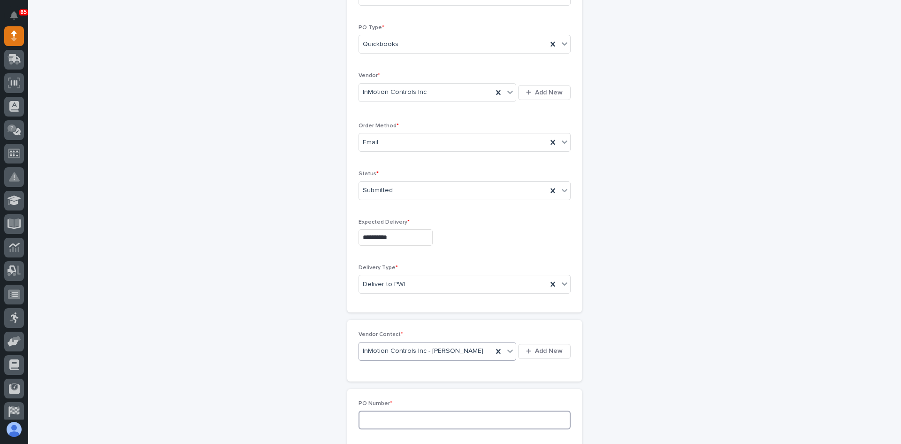
click at [378, 418] on input at bounding box center [465, 419] width 212 height 19
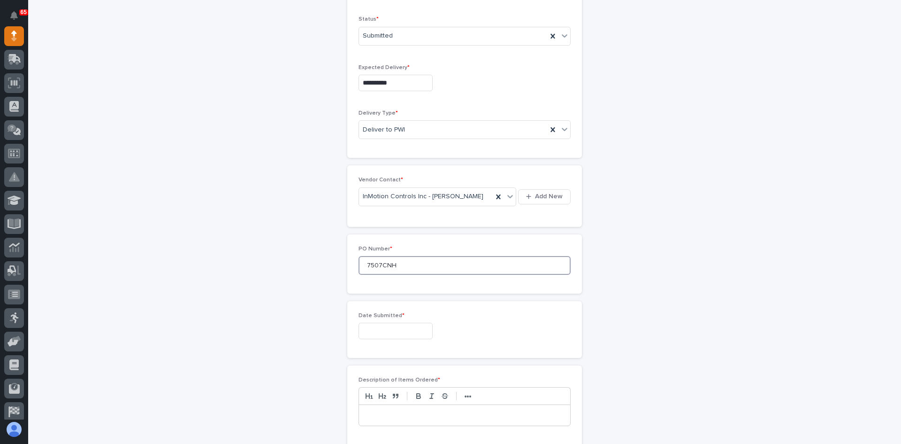
scroll to position [329, 0]
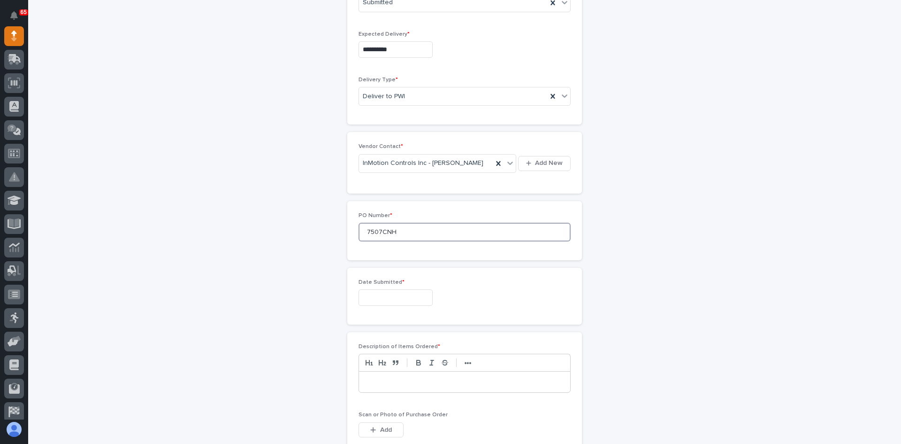
type input "7507CNH"
click at [388, 292] on input "text" at bounding box center [396, 297] width 74 height 16
click at [416, 206] on div "10" at bounding box center [417, 205] width 13 height 13
type input "**********"
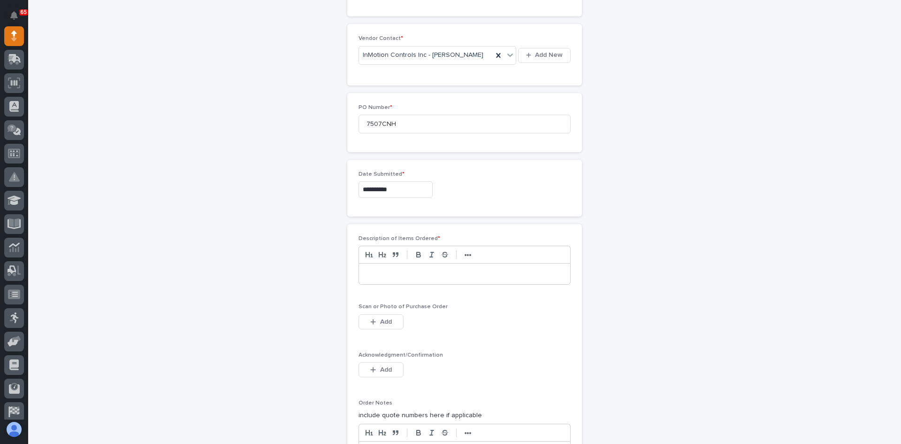
scroll to position [469, 0]
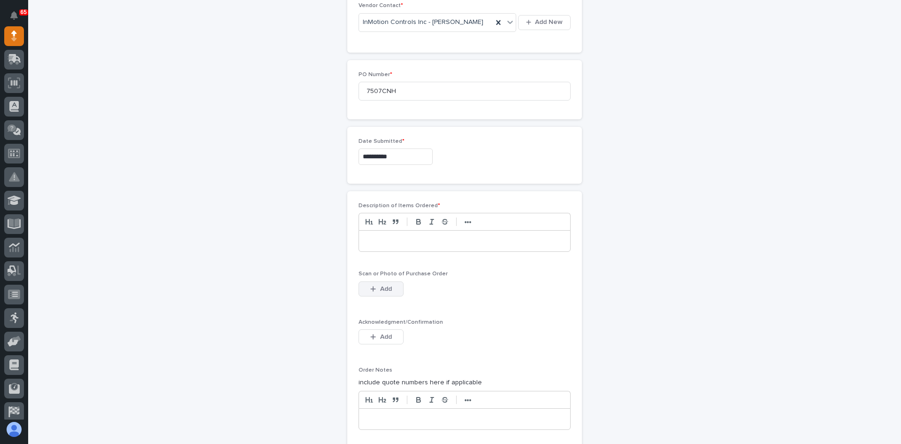
click at [382, 287] on span "Add" at bounding box center [386, 288] width 12 height 8
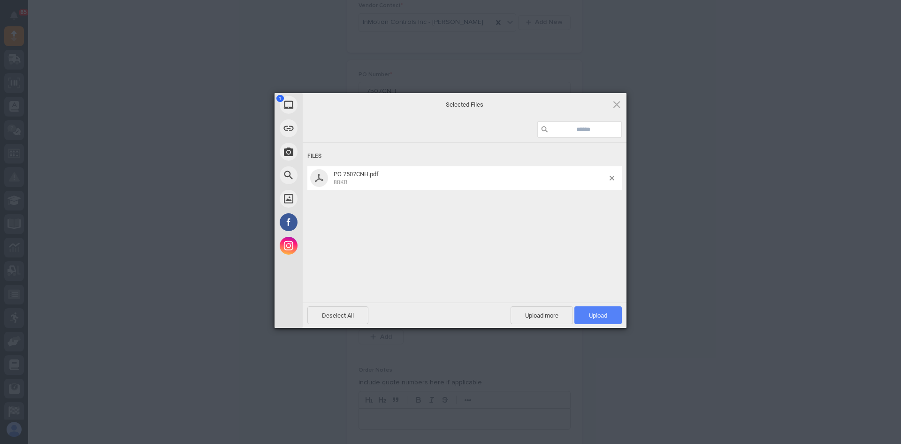
click at [610, 310] on span "Upload 1" at bounding box center [598, 315] width 47 height 18
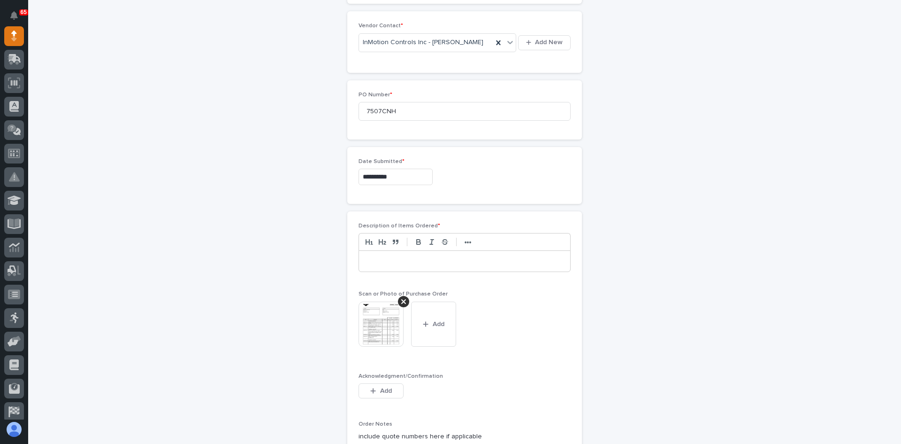
scroll to position [392, 0]
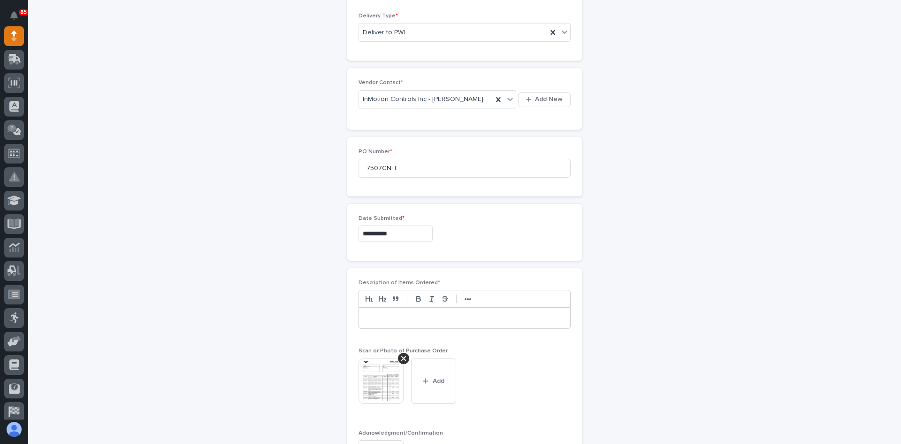
click at [376, 320] on p at bounding box center [464, 317] width 197 height 9
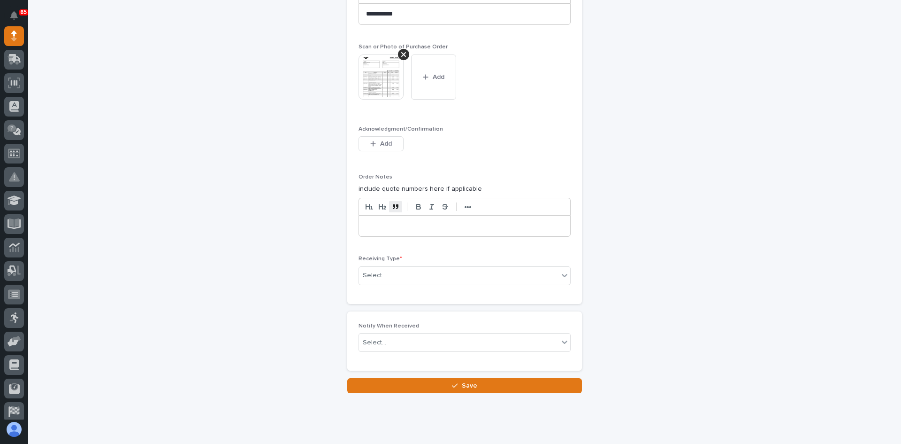
scroll to position [719, 0]
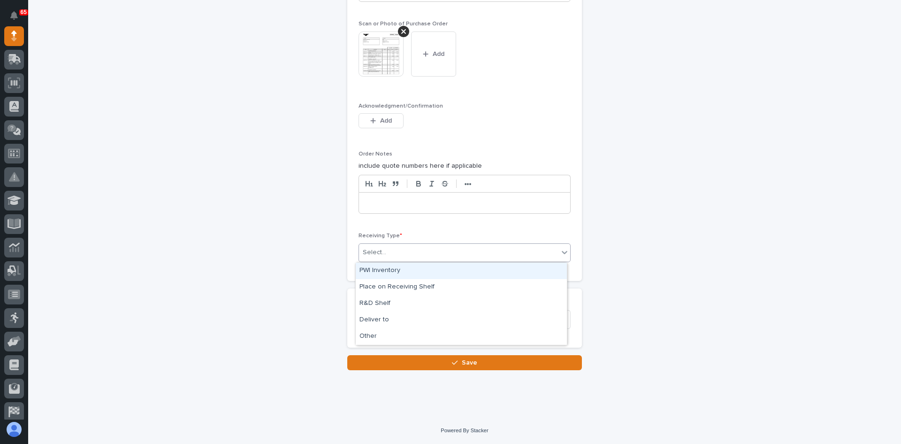
click at [394, 251] on div "Select..." at bounding box center [459, 252] width 200 height 15
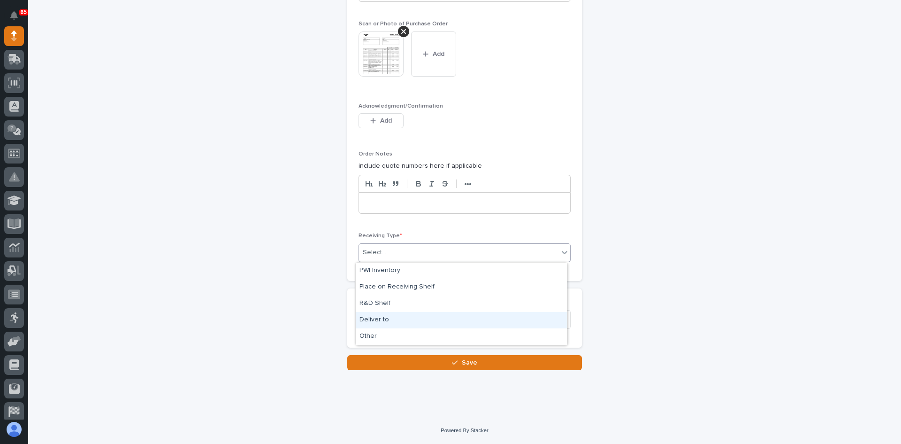
click at [381, 320] on div "Deliver to" at bounding box center [461, 320] width 211 height 16
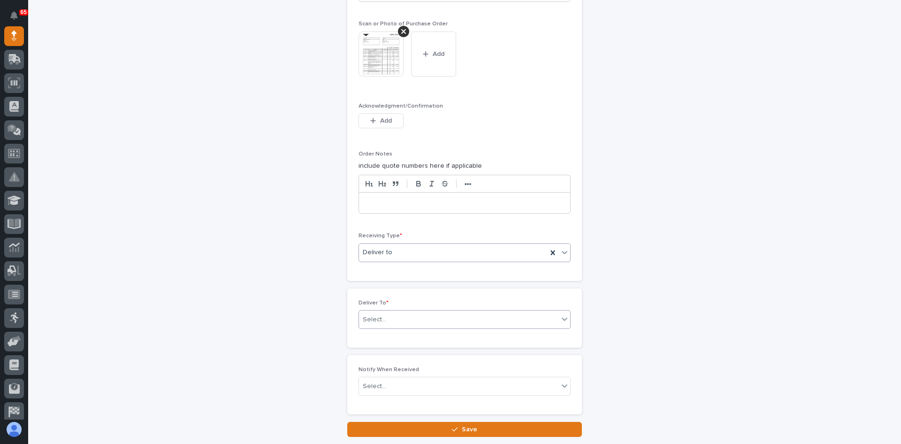
click at [396, 314] on div "Select..." at bounding box center [459, 319] width 200 height 15
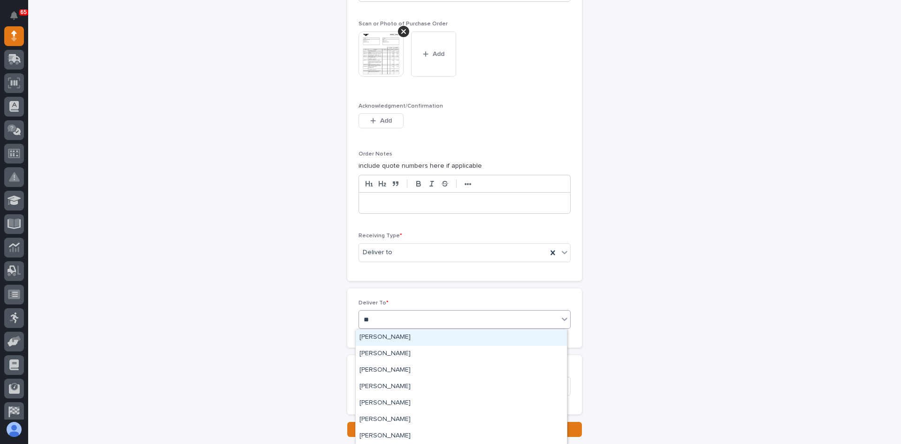
type input "***"
click at [393, 354] on div "[PERSON_NAME]" at bounding box center [461, 354] width 211 height 16
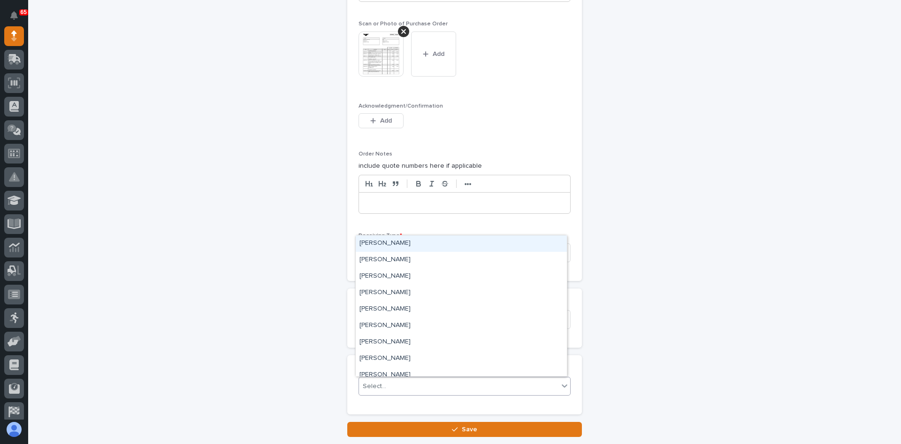
click at [395, 385] on div "Select..." at bounding box center [459, 385] width 200 height 15
type input "***"
click at [399, 261] on div "[PERSON_NAME]" at bounding box center [461, 260] width 211 height 16
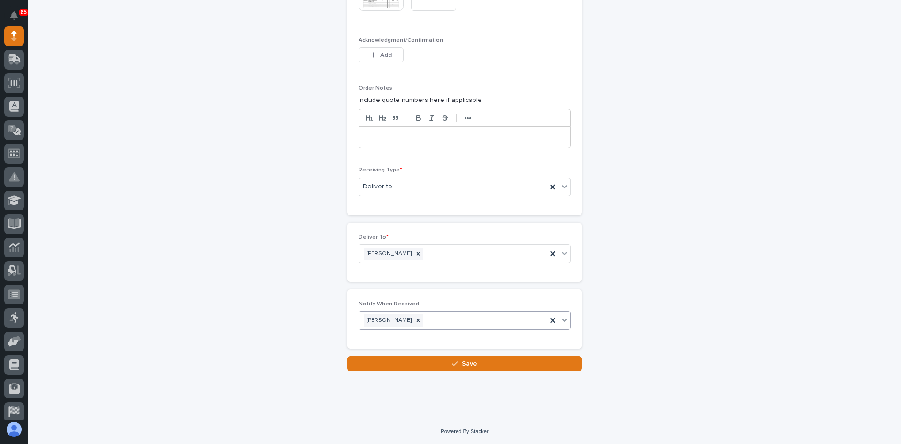
scroll to position [786, 0]
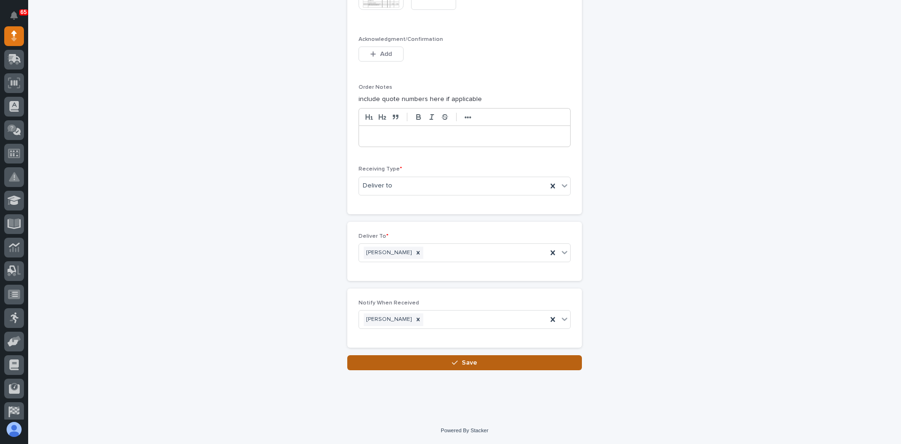
click at [465, 362] on span "Save" at bounding box center [469, 362] width 15 height 8
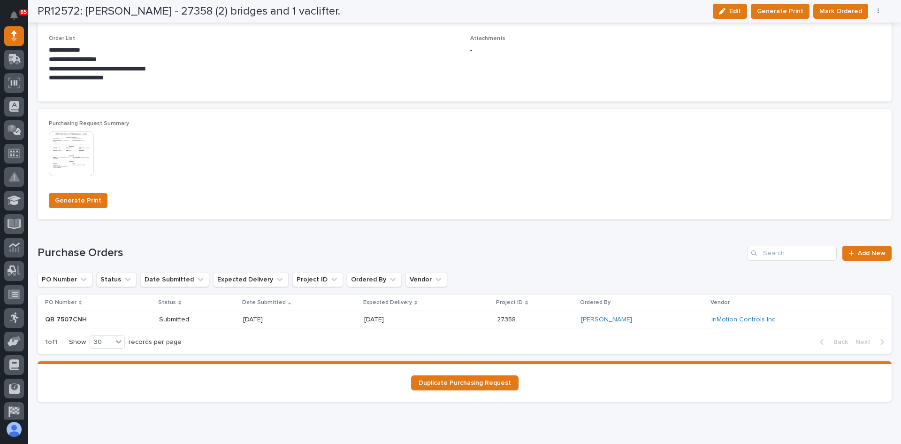
scroll to position [767, 0]
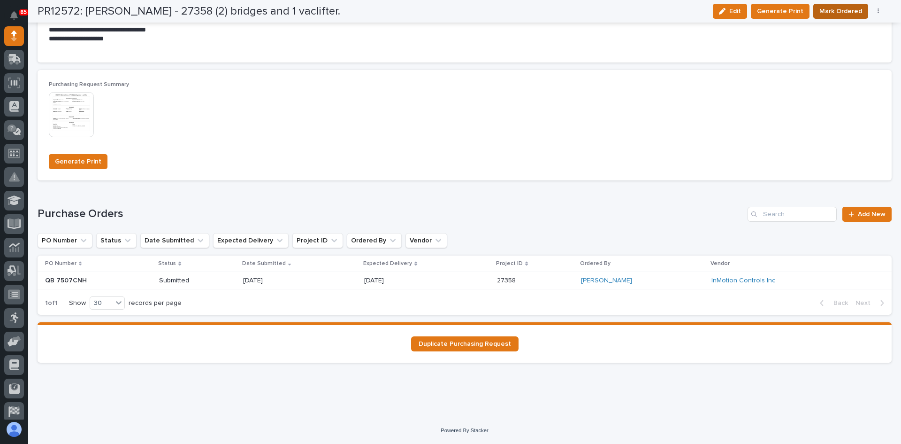
click at [836, 9] on span "Mark Ordered" at bounding box center [841, 11] width 43 height 11
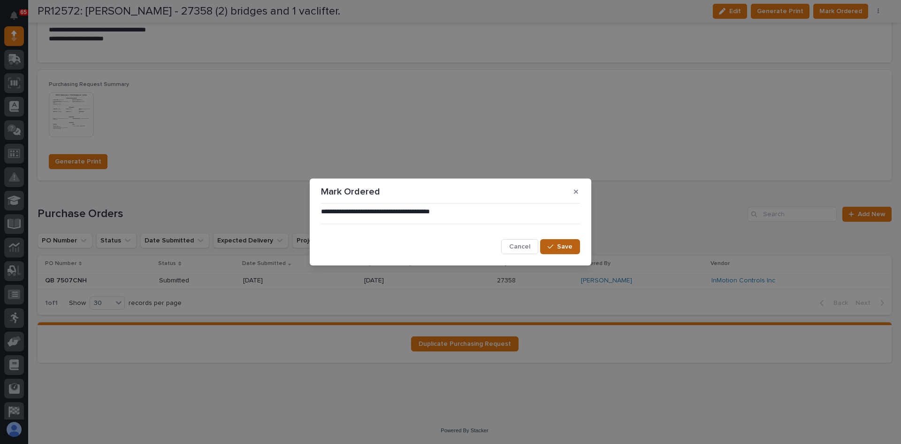
click at [562, 245] on span "Save" at bounding box center [564, 246] width 15 height 8
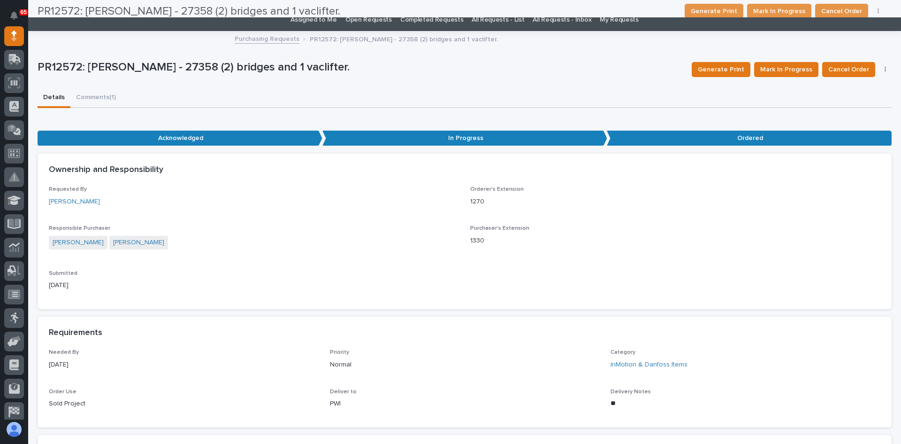
scroll to position [0, 0]
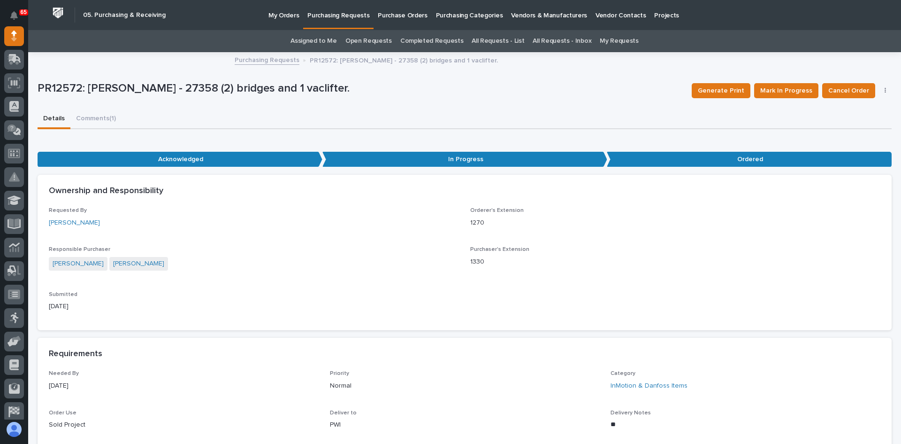
click at [330, 39] on link "Assigned to Me" at bounding box center [314, 41] width 46 height 22
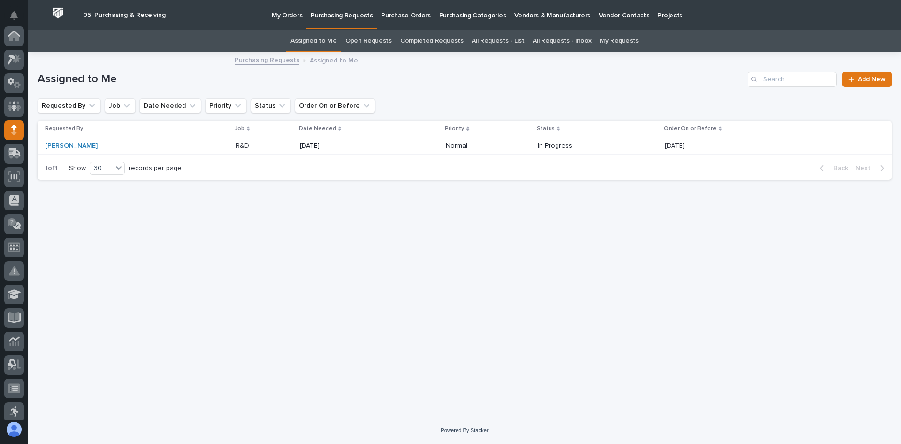
scroll to position [94, 0]
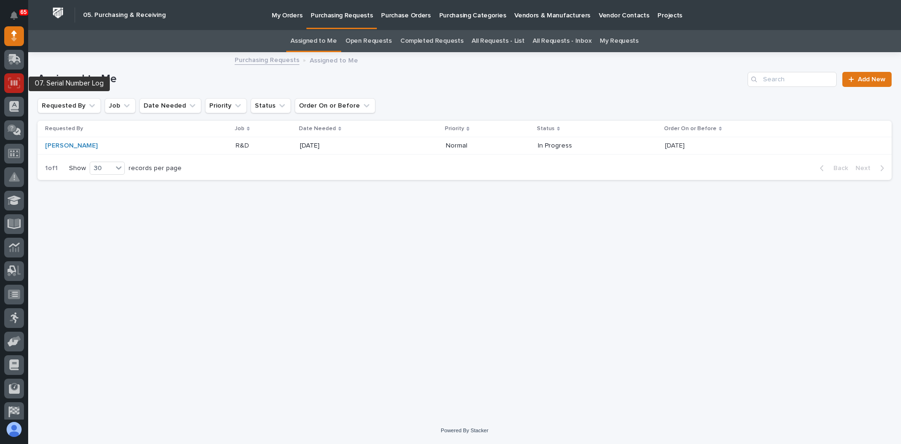
click at [9, 80] on icon at bounding box center [14, 82] width 12 height 11
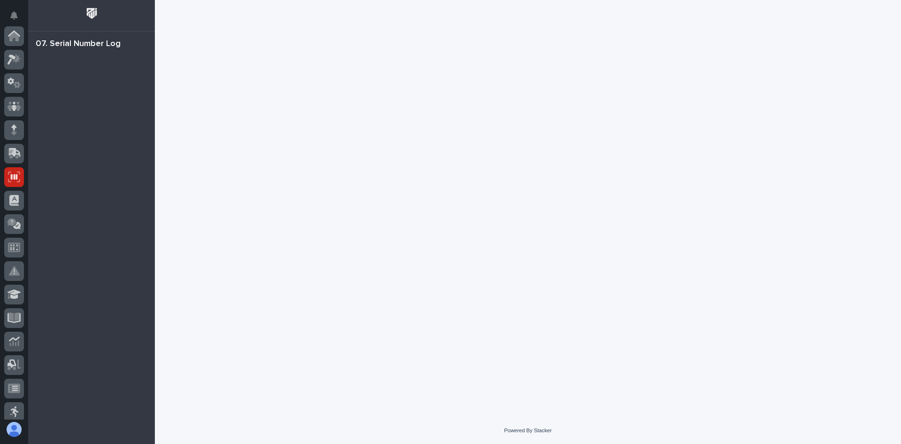
scroll to position [141, 0]
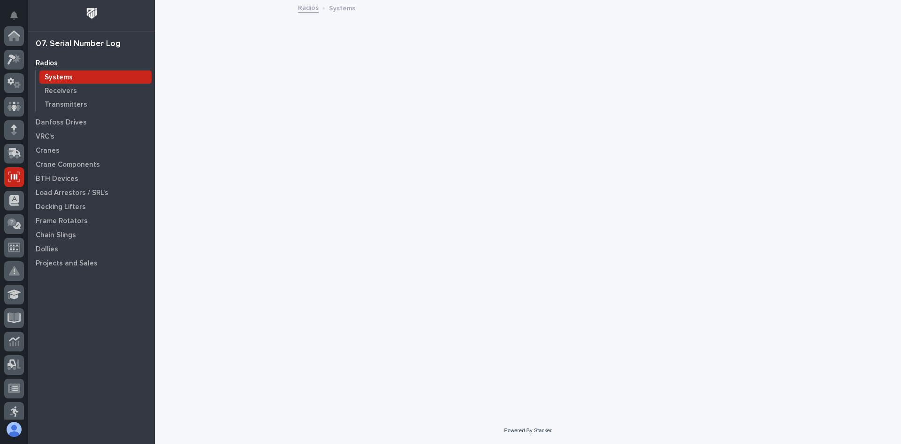
scroll to position [141, 0]
